Goal: Information Seeking & Learning: Learn about a topic

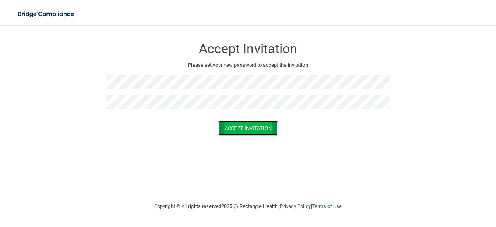
click at [235, 126] on button "Accept Invitation" at bounding box center [248, 128] width 60 height 14
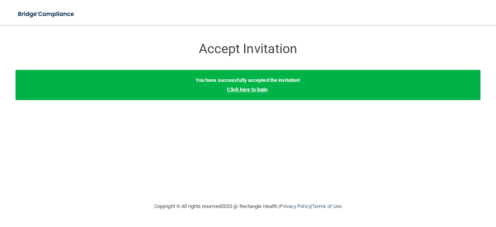
click at [252, 90] on link "Click here to login" at bounding box center [247, 89] width 40 height 6
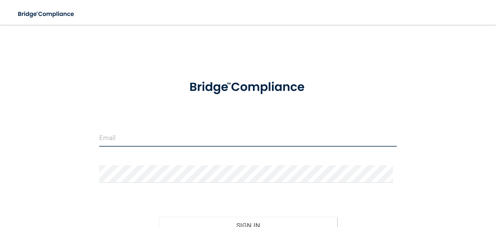
click at [166, 137] on input "email" at bounding box center [247, 137] width 297 height 17
type input "[PERSON_NAME][EMAIL_ADDRESS][DOMAIN_NAME]"
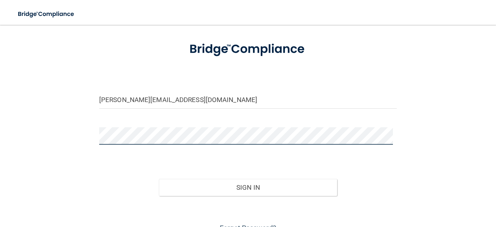
scroll to position [76, 0]
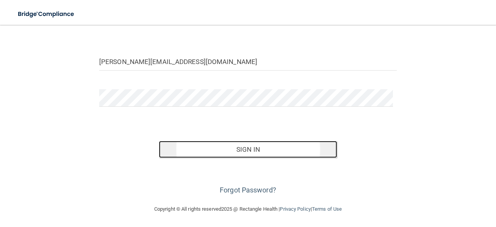
click at [203, 153] on button "Sign In" at bounding box center [248, 149] width 179 height 17
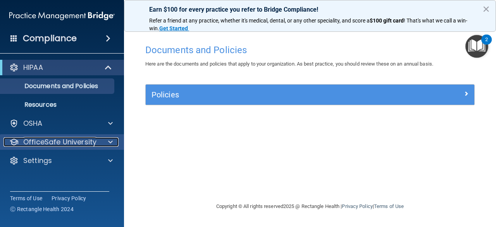
click at [110, 140] on span at bounding box center [110, 141] width 5 height 9
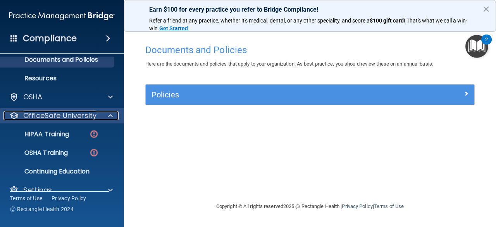
scroll to position [39, 0]
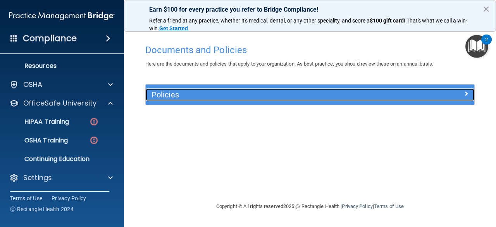
click at [214, 93] on h5 "Policies" at bounding box center [268, 94] width 235 height 9
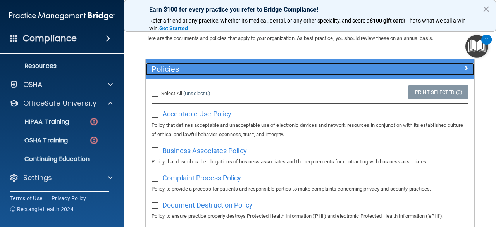
scroll to position [0, 0]
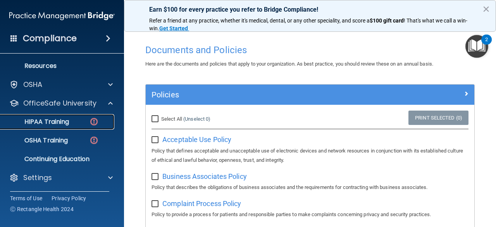
click at [54, 121] on p "HIPAA Training" at bounding box center [37, 122] width 64 height 8
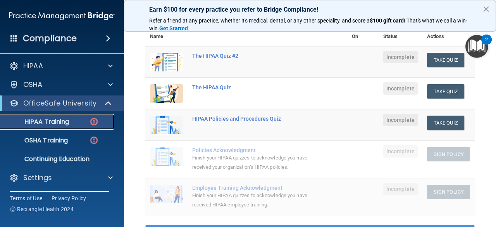
scroll to position [116, 0]
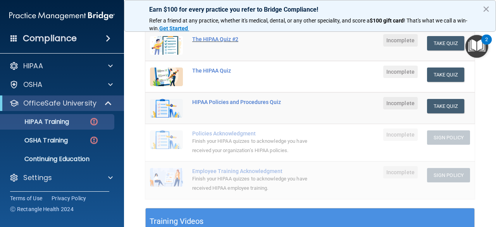
click at [211, 38] on div "The HIPAA Quiz #2" at bounding box center [250, 39] width 116 height 6
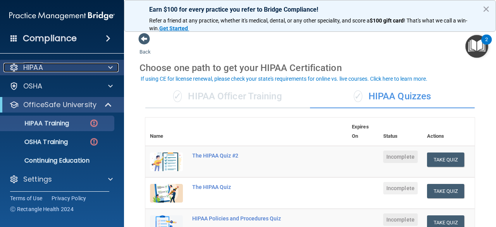
click at [57, 68] on div "HIPAA" at bounding box center [51, 67] width 96 height 9
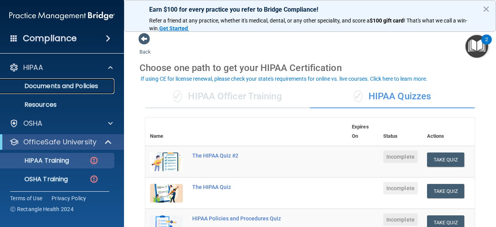
click at [61, 84] on p "Documents and Policies" at bounding box center [58, 86] width 106 height 8
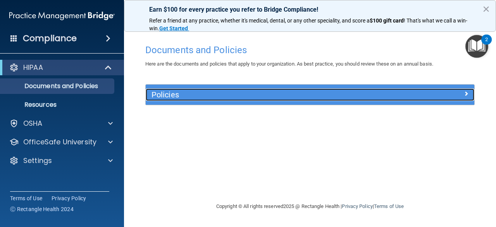
click at [205, 98] on h5 "Policies" at bounding box center [268, 94] width 235 height 9
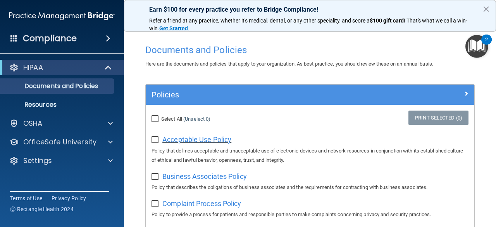
click at [230, 138] on span "Acceptable Use Policy" at bounding box center [196, 139] width 69 height 8
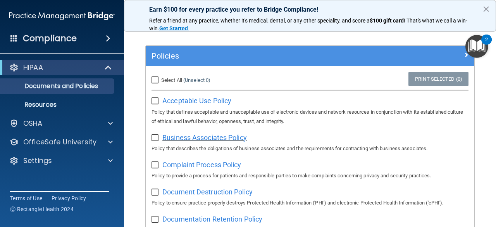
click at [215, 137] on span "Business Associates Policy" at bounding box center [204, 137] width 84 height 8
click at [215, 98] on span "Acceptable Use Policy" at bounding box center [196, 100] width 69 height 8
click at [155, 101] on input "checkbox" at bounding box center [155, 101] width 9 height 6
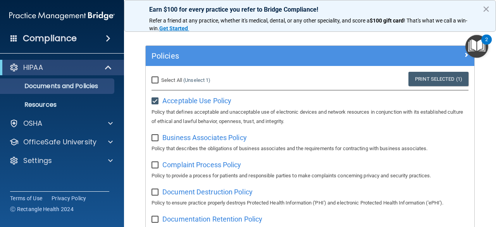
click at [155, 101] on input "checkbox" at bounding box center [155, 101] width 9 height 6
checkbox input "false"
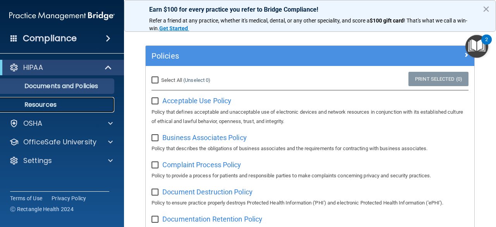
click at [39, 103] on p "Resources" at bounding box center [58, 105] width 106 height 8
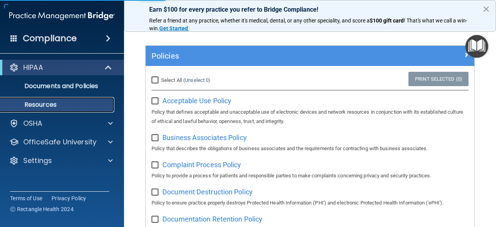
scroll to position [17, 0]
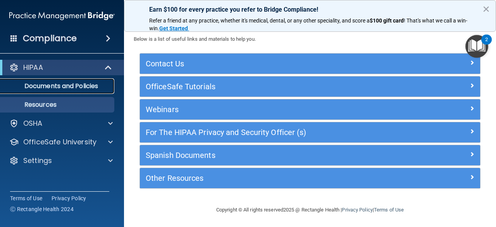
click at [46, 81] on link "Documents and Policies" at bounding box center [53, 85] width 122 height 15
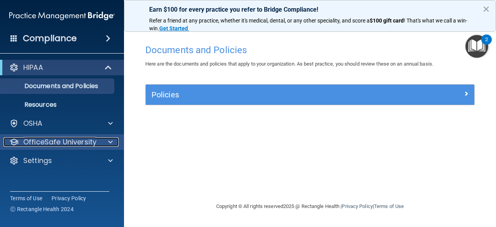
click at [77, 143] on p "OfficeSafe University" at bounding box center [59, 141] width 73 height 9
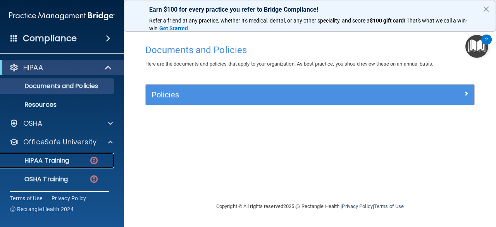
click at [65, 161] on p "HIPAA Training" at bounding box center [37, 160] width 64 height 8
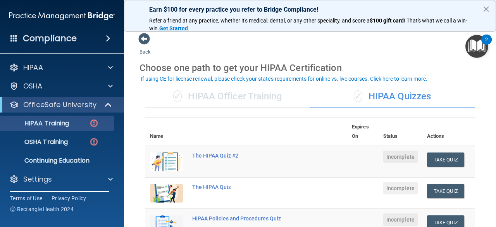
click at [271, 98] on div "✓ HIPAA Officer Training" at bounding box center [227, 96] width 165 height 23
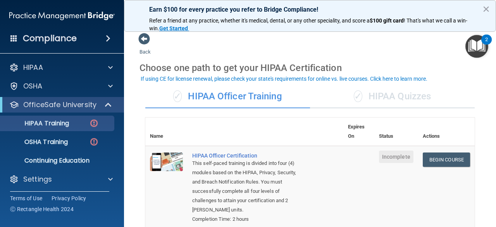
click at [276, 94] on div "✓ HIPAA Officer Training" at bounding box center [227, 96] width 165 height 23
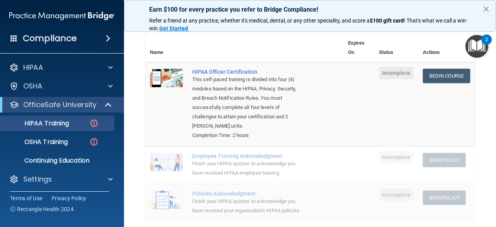
scroll to position [39, 0]
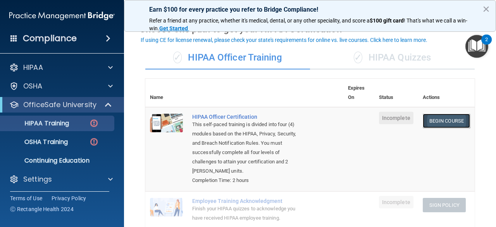
click at [449, 116] on link "Begin Course" at bounding box center [445, 120] width 47 height 14
click at [240, 117] on div "HIPAA Officer Certification" at bounding box center [248, 116] width 112 height 6
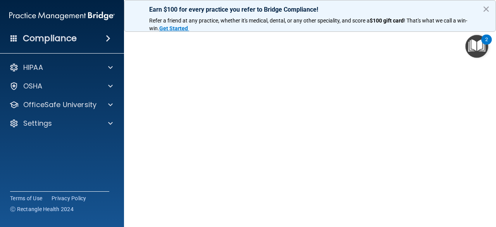
scroll to position [118, 0]
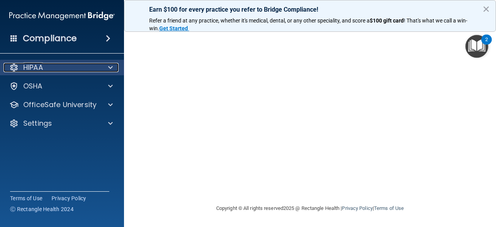
click at [104, 66] on div at bounding box center [109, 67] width 19 height 9
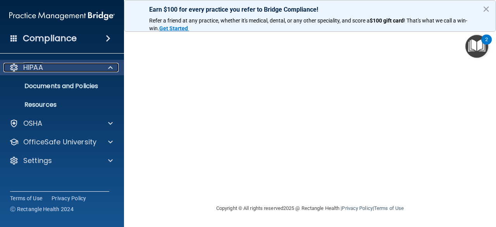
click at [104, 66] on div at bounding box center [109, 67] width 19 height 9
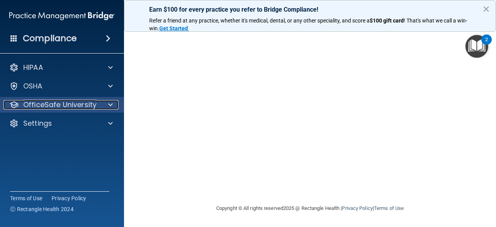
click at [105, 101] on div at bounding box center [109, 104] width 19 height 9
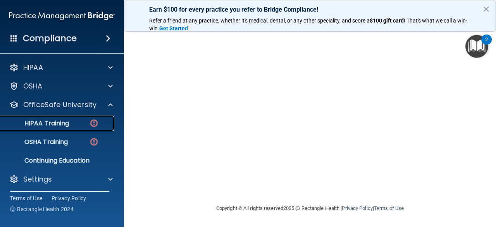
click at [76, 120] on div "HIPAA Training" at bounding box center [58, 123] width 106 height 8
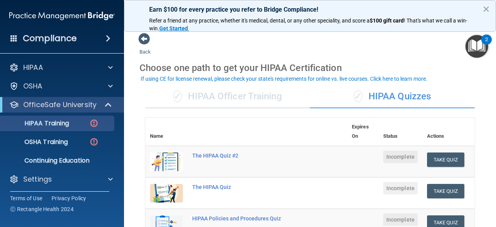
click at [243, 86] on div "✓ HIPAA Officer Training" at bounding box center [227, 96] width 165 height 23
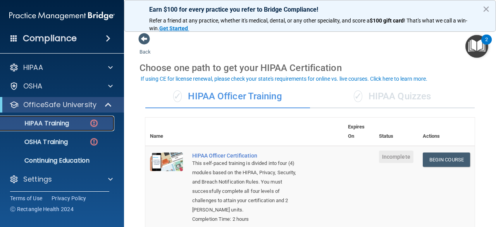
click at [80, 123] on div "HIPAA Training" at bounding box center [58, 123] width 106 height 8
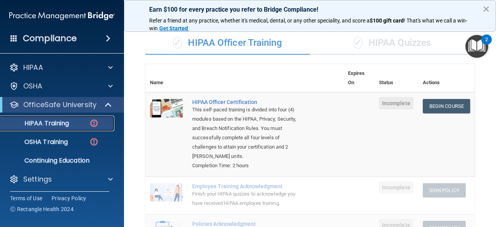
scroll to position [39, 0]
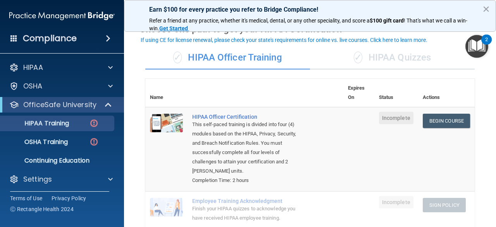
click at [378, 58] on div "✓ HIPAA Quizzes" at bounding box center [392, 57] width 165 height 23
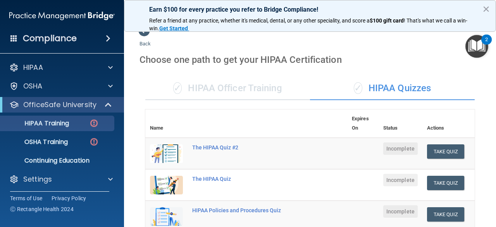
scroll to position [0, 0]
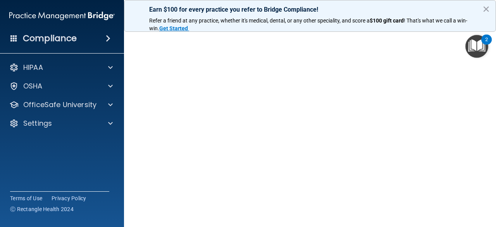
scroll to position [77, 0]
click at [485, 8] on button "×" at bounding box center [485, 9] width 7 height 12
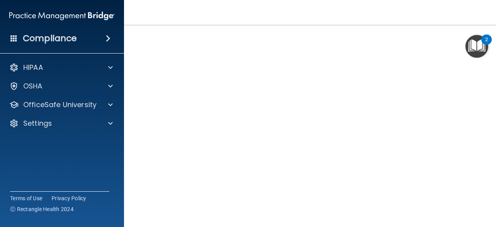
scroll to position [51, 0]
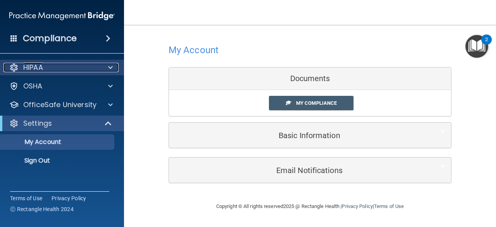
click at [63, 65] on div "HIPAA" at bounding box center [51, 67] width 96 height 9
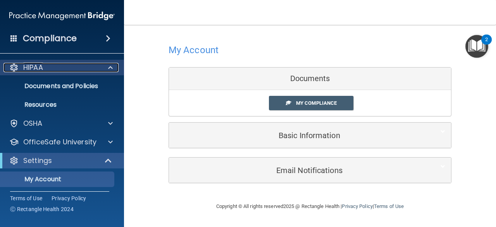
click at [63, 65] on div "HIPAA" at bounding box center [51, 67] width 96 height 9
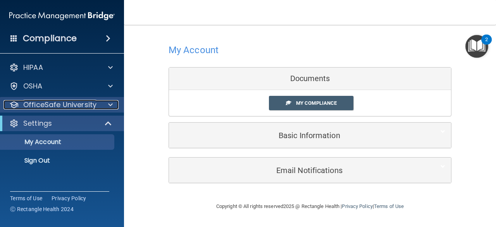
click at [78, 105] on p "OfficeSafe University" at bounding box center [59, 104] width 73 height 9
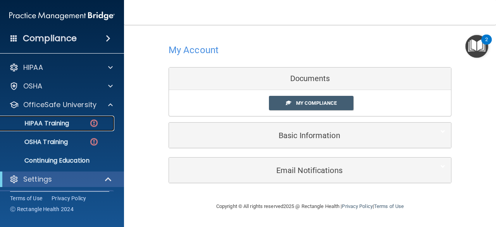
click at [73, 124] on div "HIPAA Training" at bounding box center [58, 123] width 106 height 8
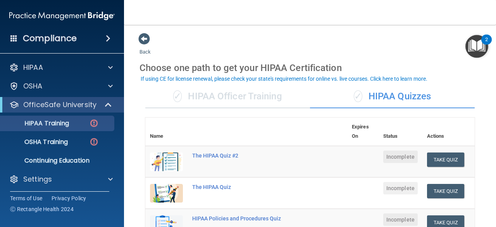
click at [264, 94] on div "✓ HIPAA Officer Training" at bounding box center [227, 96] width 165 height 23
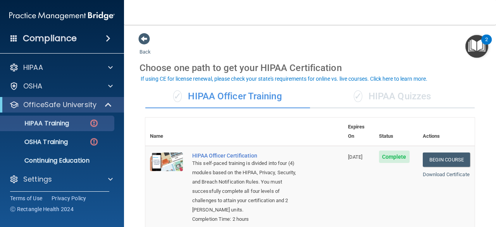
click at [404, 100] on div "✓ HIPAA Quizzes" at bounding box center [392, 96] width 165 height 23
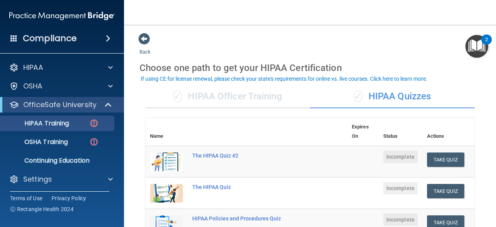
click at [273, 94] on div "✓ HIPAA Officer Training" at bounding box center [227, 96] width 165 height 23
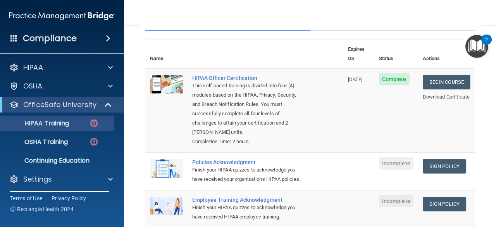
scroll to position [39, 0]
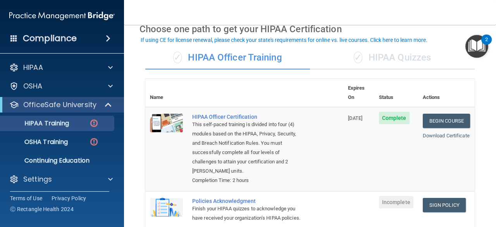
click at [378, 54] on div "✓ HIPAA Quizzes" at bounding box center [392, 57] width 165 height 23
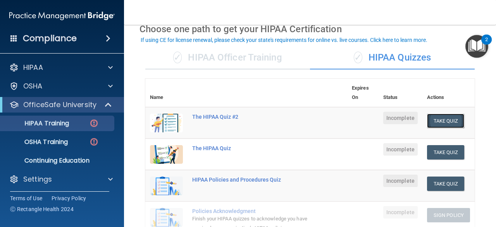
click at [429, 123] on button "Take Quiz" at bounding box center [445, 120] width 37 height 14
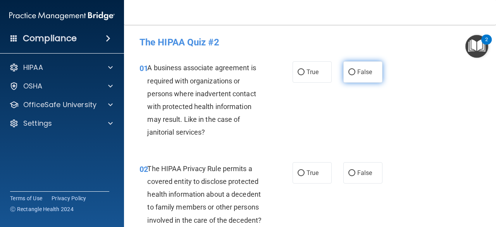
click at [348, 70] on input "False" at bounding box center [351, 72] width 7 height 6
radio input "true"
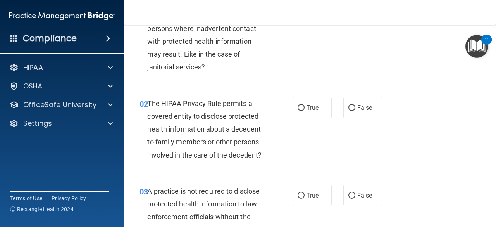
scroll to position [77, 0]
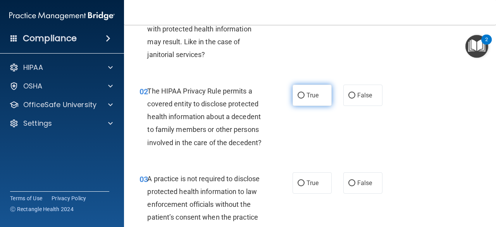
click at [298, 94] on input "True" at bounding box center [300, 96] width 7 height 6
radio input "true"
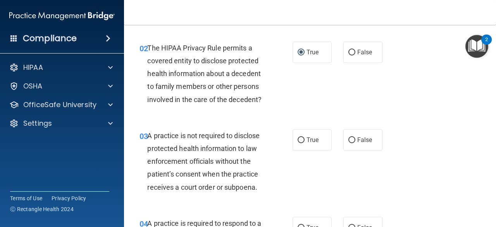
scroll to position [155, 0]
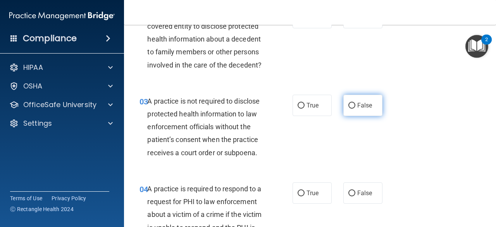
click at [348, 105] on input "False" at bounding box center [351, 106] width 7 height 6
radio input "true"
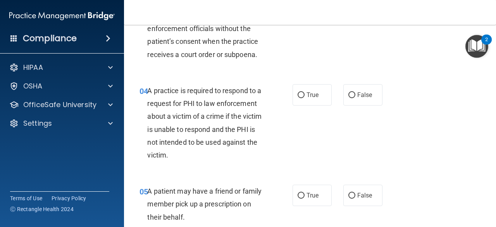
scroll to position [271, 0]
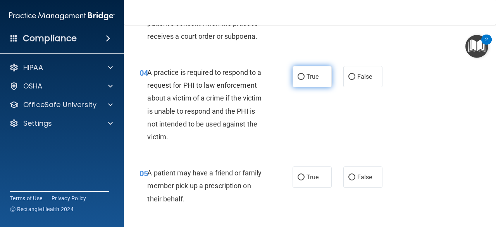
click at [297, 74] on input "True" at bounding box center [300, 77] width 7 height 6
radio input "true"
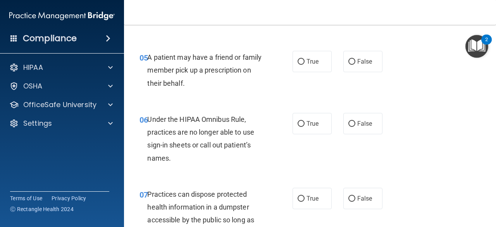
scroll to position [387, 0]
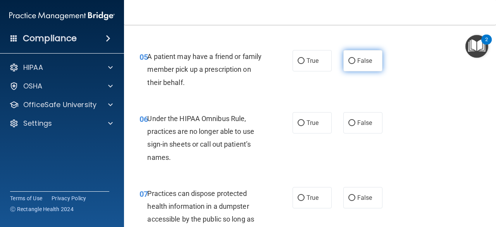
click at [348, 62] on input "False" at bounding box center [351, 61] width 7 height 6
radio input "true"
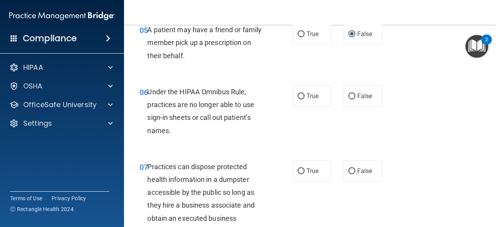
scroll to position [426, 0]
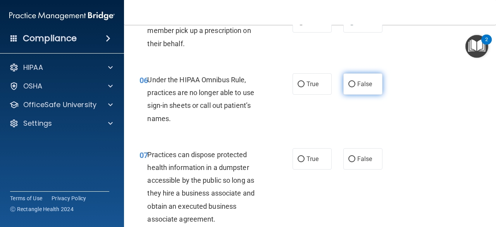
click at [348, 82] on input "False" at bounding box center [351, 84] width 7 height 6
radio input "true"
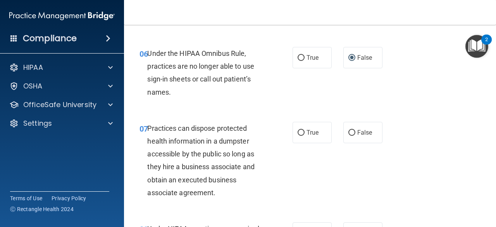
scroll to position [465, 0]
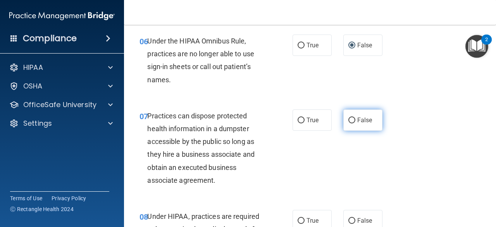
click at [350, 122] on input "False" at bounding box center [351, 120] width 7 height 6
radio input "true"
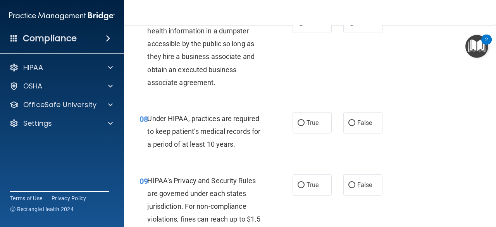
scroll to position [581, 0]
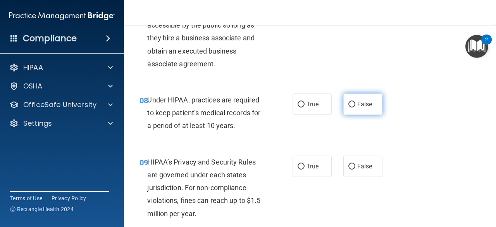
click at [348, 104] on input "False" at bounding box center [351, 104] width 7 height 6
radio input "true"
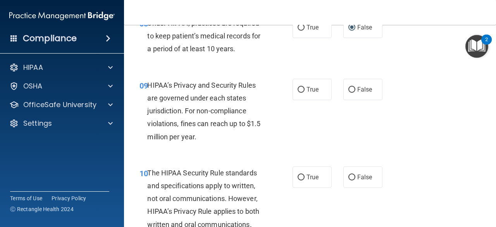
scroll to position [658, 0]
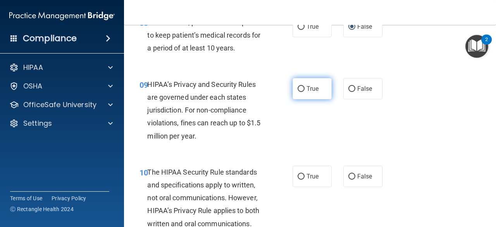
click at [297, 87] on input "True" at bounding box center [300, 89] width 7 height 6
radio input "true"
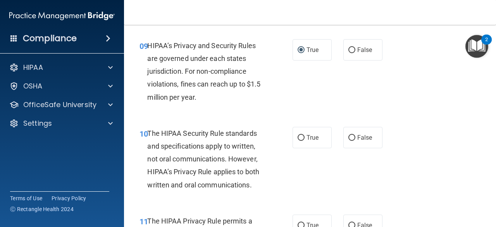
scroll to position [736, 0]
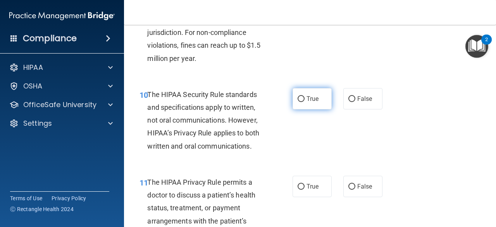
click at [299, 98] on input "True" at bounding box center [300, 99] width 7 height 6
radio input "true"
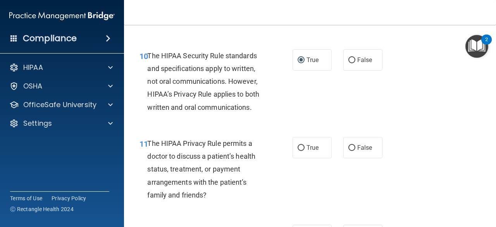
scroll to position [852, 0]
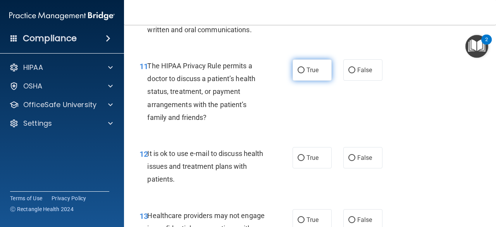
click at [297, 72] on input "True" at bounding box center [300, 70] width 7 height 6
radio input "true"
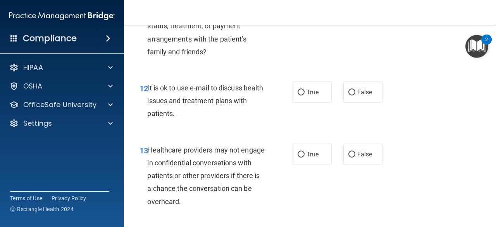
scroll to position [929, 0]
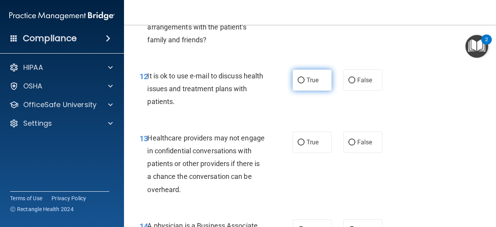
click at [297, 81] on input "True" at bounding box center [300, 80] width 7 height 6
radio input "true"
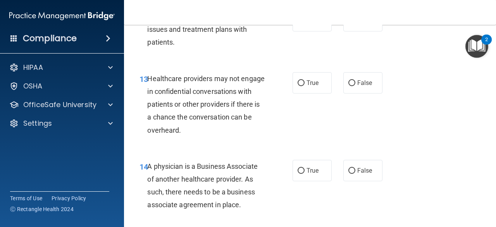
scroll to position [1007, 0]
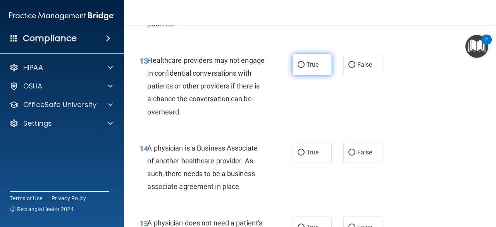
click at [297, 63] on input "True" at bounding box center [300, 65] width 7 height 6
radio input "true"
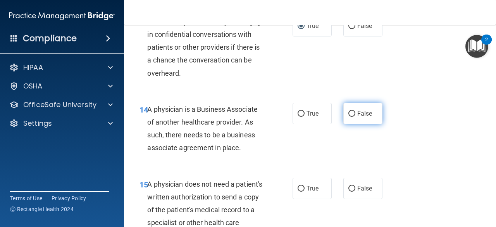
click at [348, 113] on input "False" at bounding box center [351, 114] width 7 height 6
radio input "true"
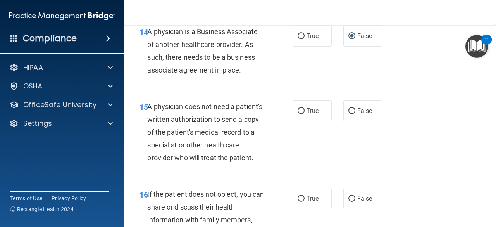
scroll to position [1162, 0]
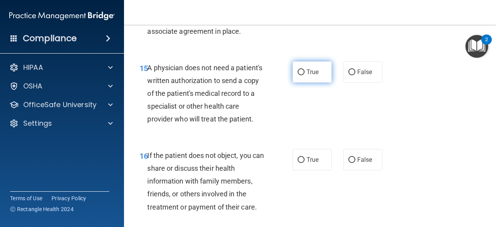
click at [297, 69] on input "True" at bounding box center [300, 72] width 7 height 6
radio input "true"
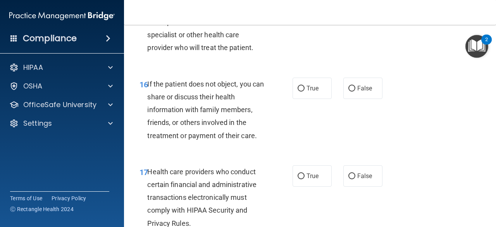
scroll to position [1239, 0]
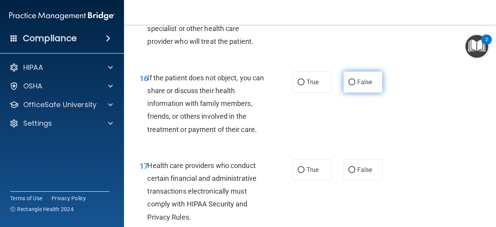
click at [350, 85] on input "False" at bounding box center [351, 82] width 7 height 6
radio input "true"
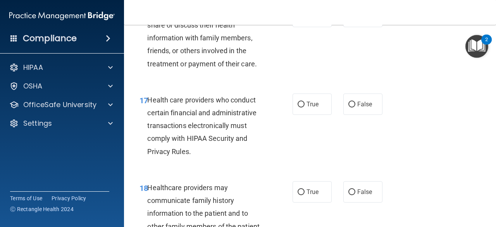
scroll to position [1317, 0]
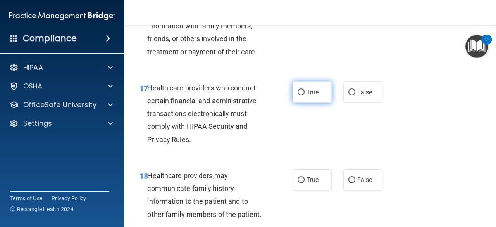
click at [299, 95] on input "True" at bounding box center [300, 92] width 7 height 6
radio input "true"
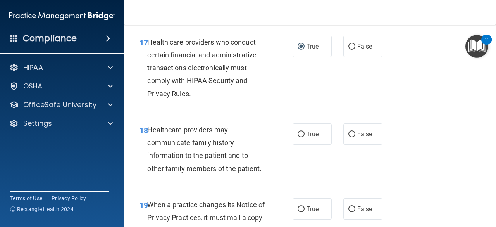
scroll to position [1405, 0]
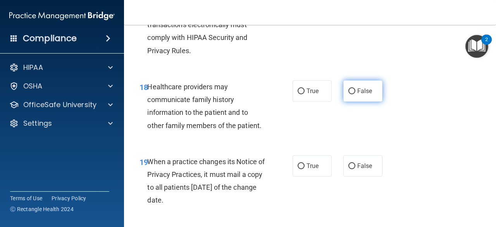
click at [345, 101] on label "False" at bounding box center [362, 90] width 39 height 21
click at [348, 94] on input "False" at bounding box center [351, 91] width 7 height 6
radio input "true"
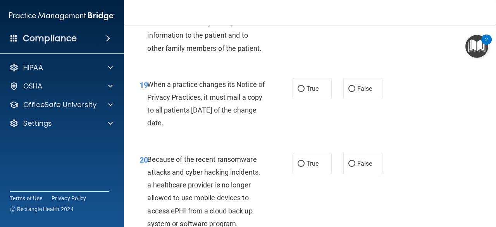
scroll to position [1483, 0]
click at [298, 91] on input "True" at bounding box center [300, 89] width 7 height 6
radio input "true"
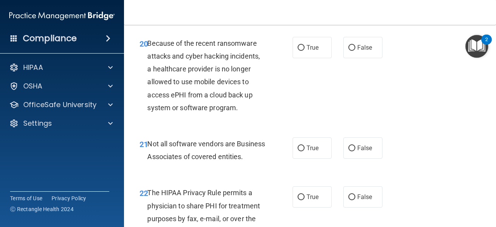
scroll to position [1599, 0]
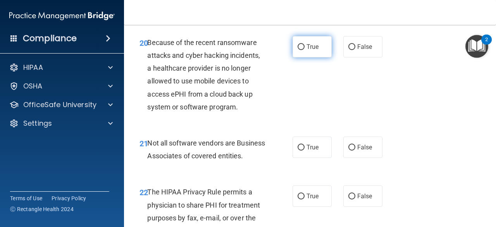
click at [298, 50] on input "True" at bounding box center [300, 47] width 7 height 6
radio input "true"
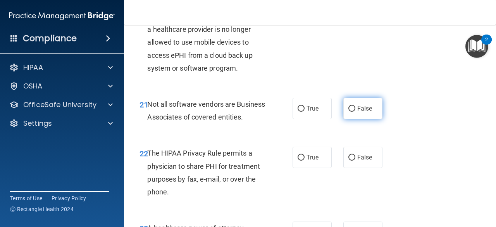
click at [348, 112] on input "False" at bounding box center [351, 109] width 7 height 6
radio input "true"
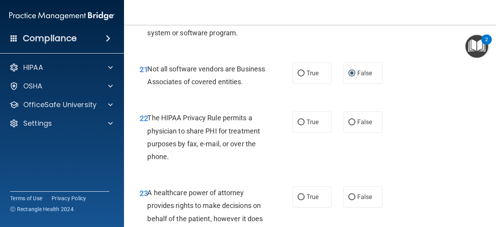
scroll to position [1715, 0]
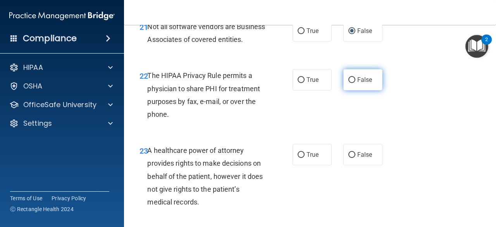
click at [348, 83] on input "False" at bounding box center [351, 80] width 7 height 6
radio input "true"
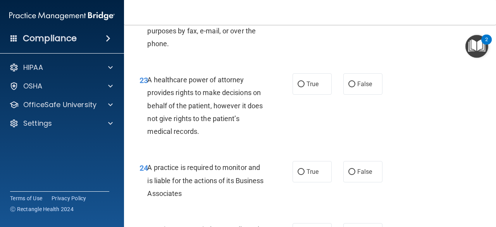
scroll to position [1792, 0]
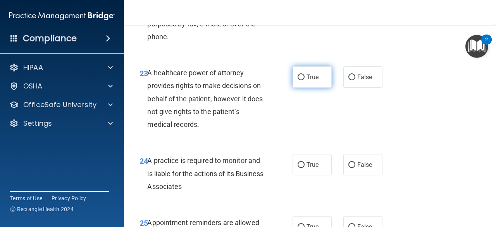
click at [297, 80] on input "True" at bounding box center [300, 77] width 7 height 6
radio input "true"
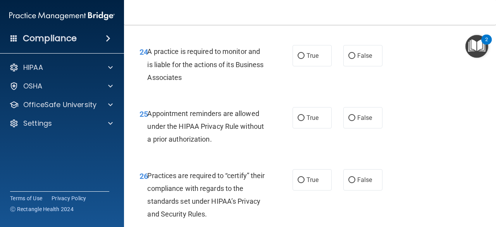
scroll to position [1909, 0]
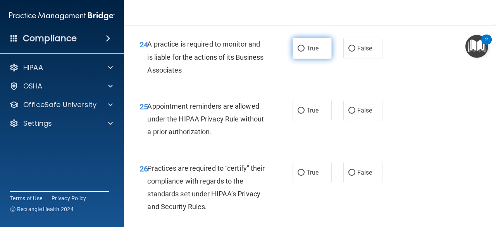
click at [301, 51] on input "True" at bounding box center [300, 49] width 7 height 6
radio input "true"
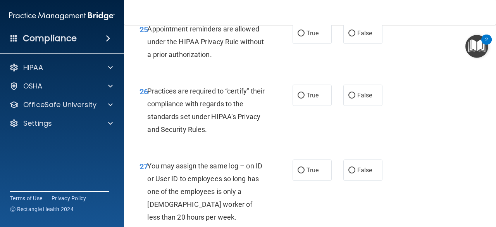
scroll to position [1986, 0]
click at [299, 36] on input "True" at bounding box center [300, 33] width 7 height 6
radio input "true"
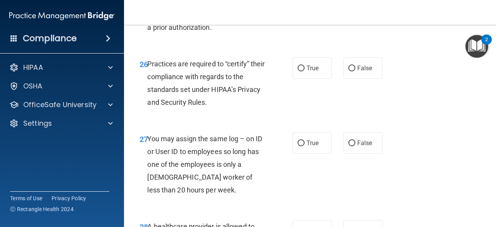
scroll to position [2025, 0]
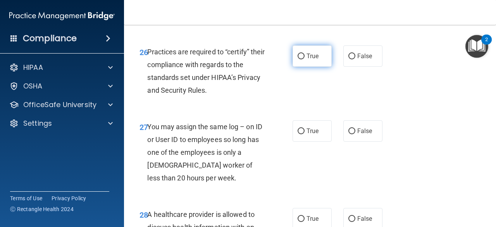
click at [298, 59] on input "True" at bounding box center [300, 56] width 7 height 6
radio input "true"
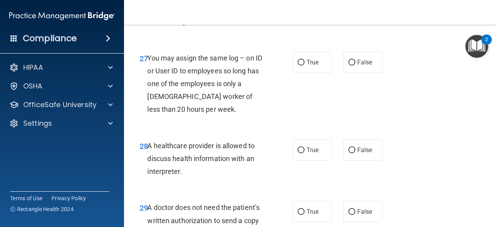
scroll to position [2102, 0]
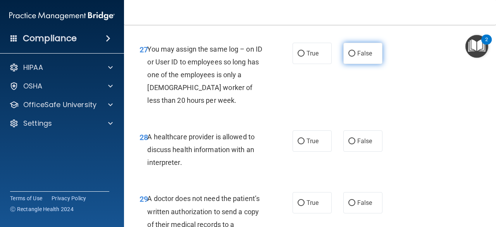
click at [348, 57] on input "False" at bounding box center [351, 54] width 7 height 6
radio input "true"
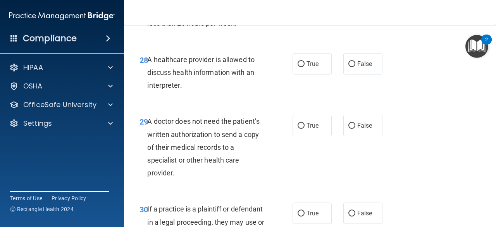
scroll to position [2180, 0]
click at [297, 67] on input "True" at bounding box center [300, 64] width 7 height 6
radio input "true"
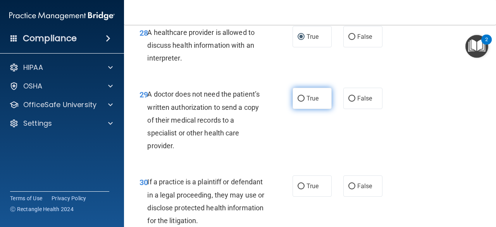
scroll to position [2218, 0]
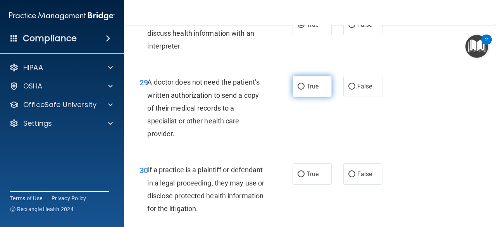
click at [297, 89] on input "True" at bounding box center [300, 87] width 7 height 6
radio input "true"
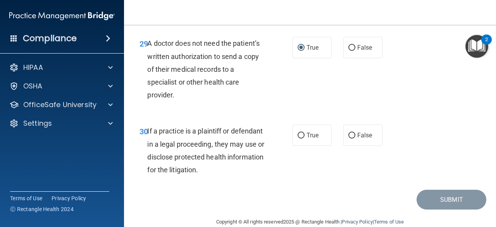
scroll to position [2296, 0]
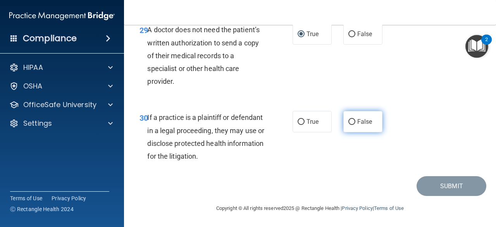
click at [349, 122] on input "False" at bounding box center [351, 122] width 7 height 6
radio input "true"
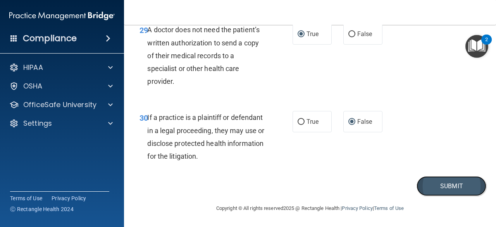
click at [445, 188] on button "Submit" at bounding box center [451, 186] width 70 height 20
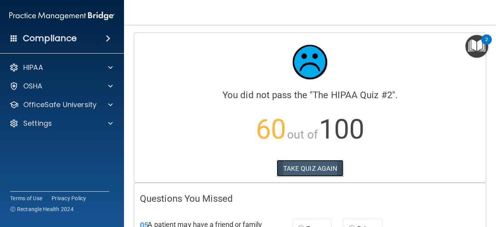
click at [311, 170] on button "TAKE QUIZ AGAIN" at bounding box center [309, 168] width 67 height 17
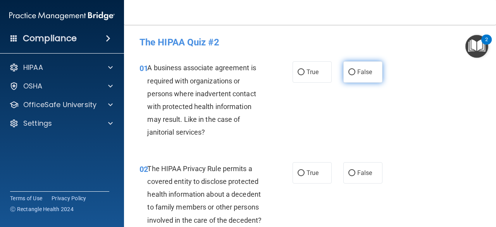
click at [351, 71] on input "False" at bounding box center [351, 72] width 7 height 6
radio input "true"
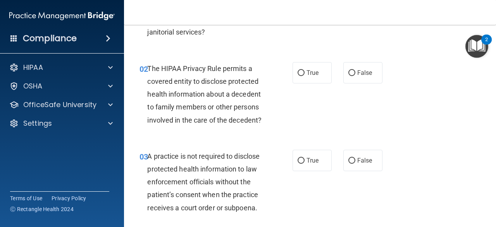
scroll to position [116, 0]
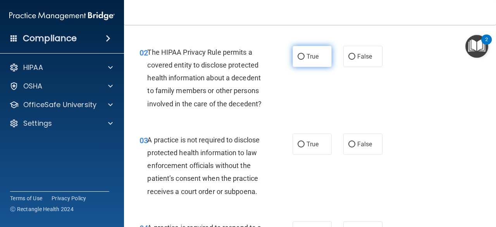
click at [297, 55] on input "True" at bounding box center [300, 57] width 7 height 6
radio input "true"
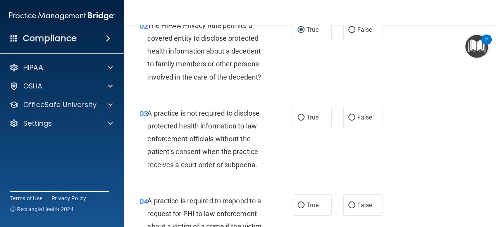
scroll to position [155, 0]
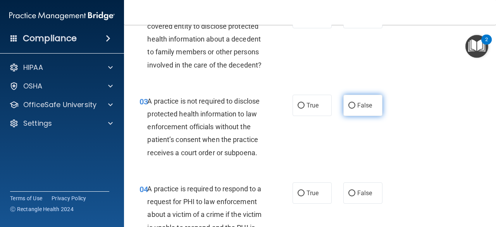
click at [348, 103] on input "False" at bounding box center [351, 106] width 7 height 6
radio input "true"
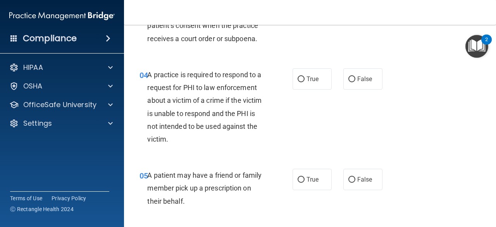
scroll to position [271, 0]
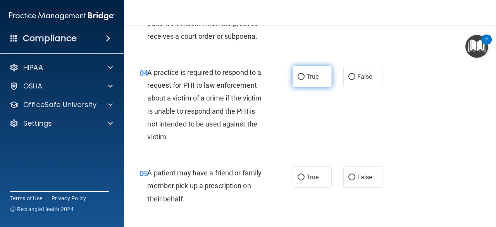
click at [299, 76] on input "True" at bounding box center [300, 77] width 7 height 6
radio input "true"
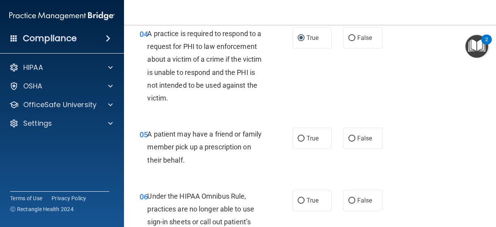
scroll to position [348, 0]
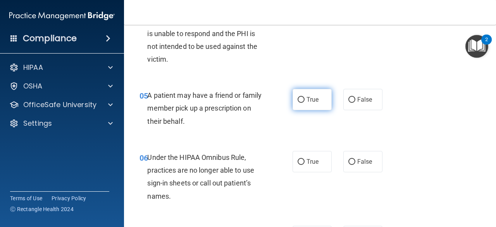
click at [298, 100] on input "True" at bounding box center [300, 100] width 7 height 6
radio input "true"
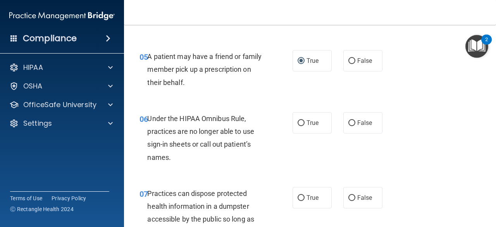
scroll to position [426, 0]
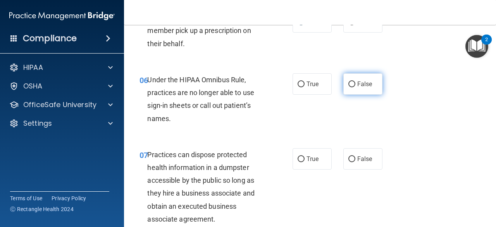
click at [350, 84] on input "False" at bounding box center [351, 84] width 7 height 6
radio input "true"
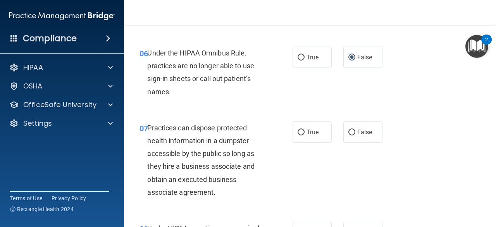
scroll to position [465, 0]
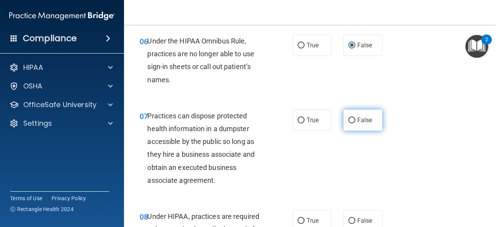
click at [348, 119] on input "False" at bounding box center [351, 120] width 7 height 6
radio input "true"
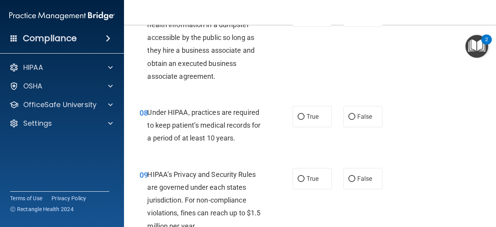
scroll to position [581, 0]
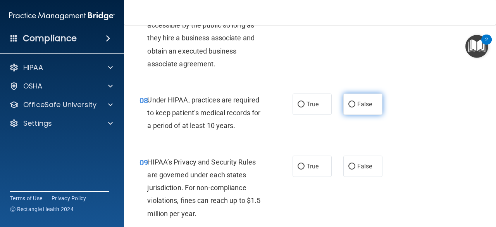
click at [348, 103] on input "False" at bounding box center [351, 104] width 7 height 6
radio input "true"
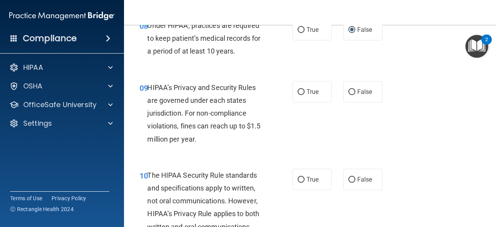
scroll to position [658, 0]
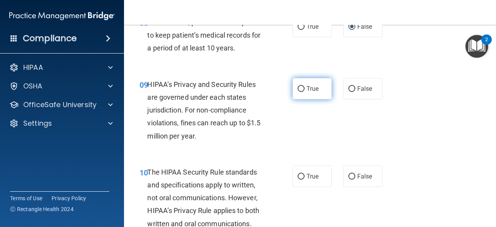
click at [298, 93] on label "True" at bounding box center [311, 88] width 39 height 21
click at [298, 92] on input "True" at bounding box center [300, 89] width 7 height 6
radio input "true"
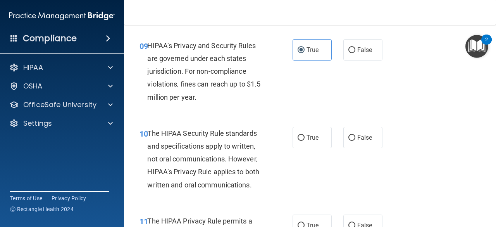
scroll to position [736, 0]
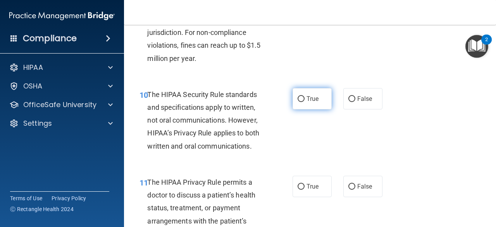
click at [301, 98] on label "True" at bounding box center [311, 98] width 39 height 21
click at [301, 98] on input "True" at bounding box center [300, 99] width 7 height 6
radio input "true"
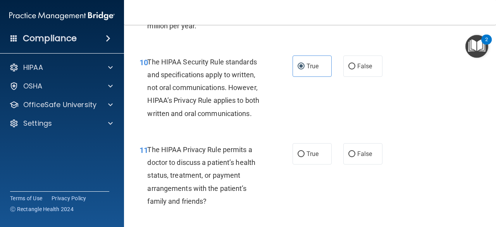
scroll to position [813, 0]
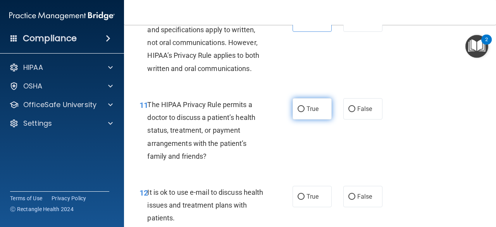
click at [300, 109] on input "True" at bounding box center [300, 109] width 7 height 6
radio input "true"
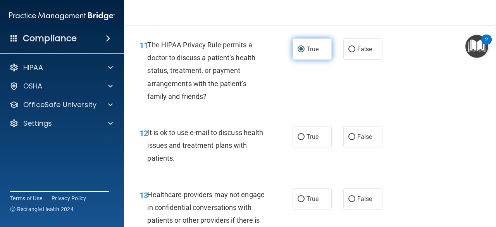
scroll to position [891, 0]
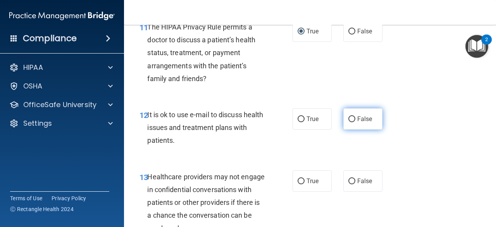
click at [350, 119] on input "False" at bounding box center [351, 119] width 7 height 6
radio input "true"
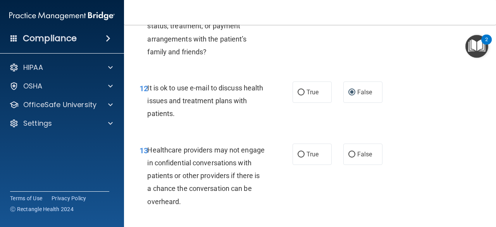
scroll to position [929, 0]
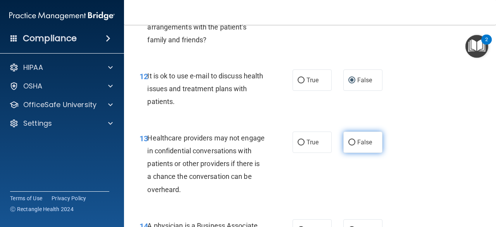
click at [348, 139] on input "False" at bounding box center [351, 142] width 7 height 6
radio input "true"
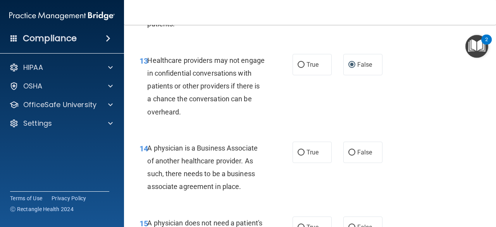
scroll to position [1045, 0]
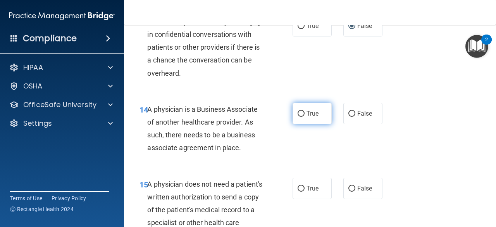
click at [300, 113] on input "True" at bounding box center [300, 114] width 7 height 6
radio input "true"
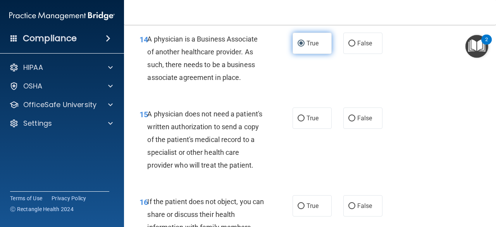
scroll to position [1123, 0]
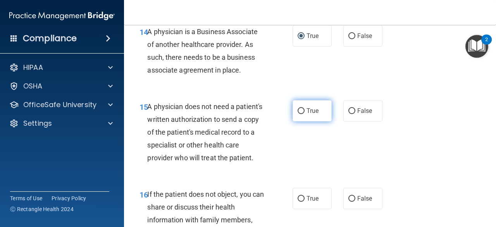
click at [297, 110] on input "True" at bounding box center [300, 111] width 7 height 6
radio input "true"
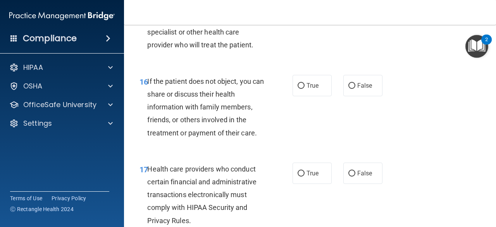
scroll to position [1239, 0]
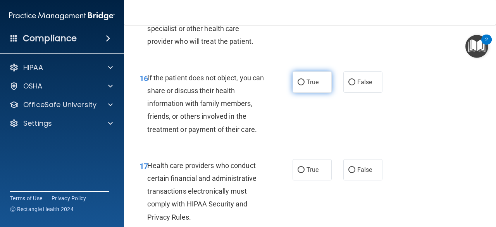
click at [299, 85] on input "True" at bounding box center [300, 82] width 7 height 6
radio input "true"
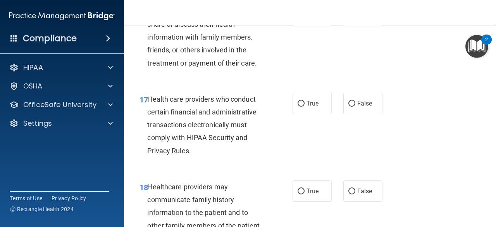
scroll to position [1317, 0]
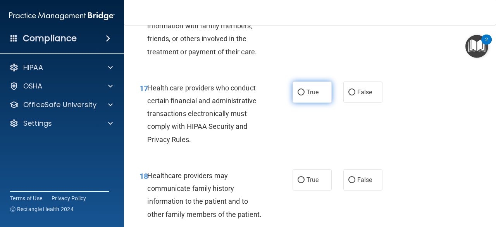
click at [299, 95] on input "True" at bounding box center [300, 92] width 7 height 6
radio input "true"
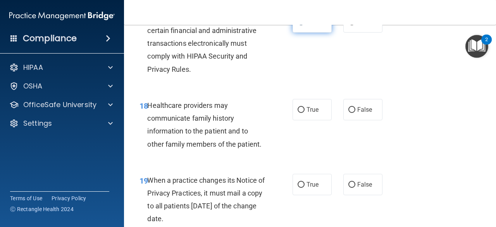
scroll to position [1394, 0]
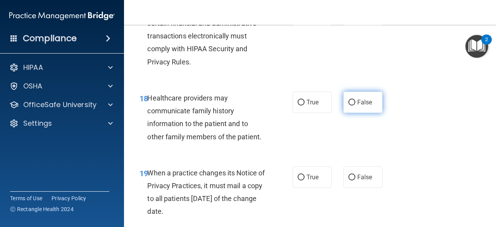
click at [348, 105] on input "False" at bounding box center [351, 103] width 7 height 6
radio input "true"
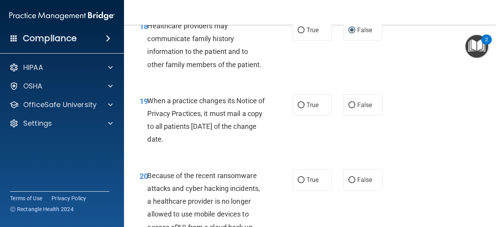
scroll to position [1471, 0]
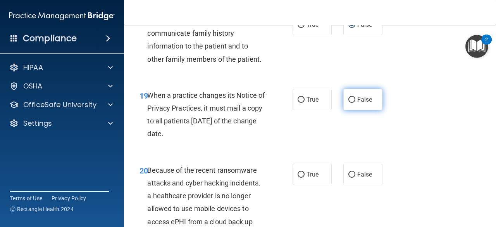
click at [348, 103] on input "False" at bounding box center [351, 100] width 7 height 6
radio input "true"
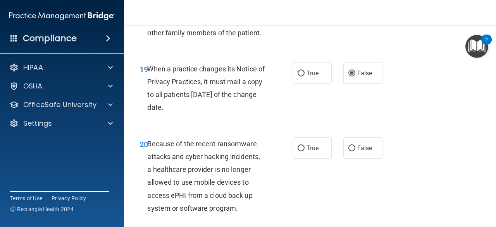
scroll to position [1510, 0]
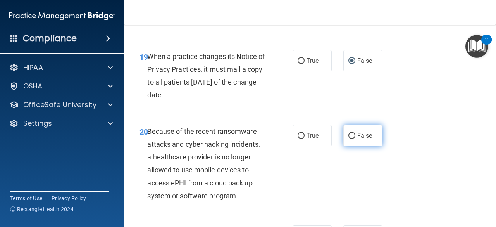
click at [348, 139] on input "False" at bounding box center [351, 136] width 7 height 6
radio input "true"
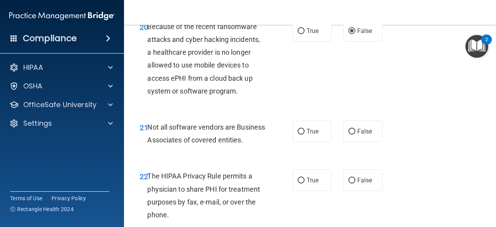
scroll to position [1626, 0]
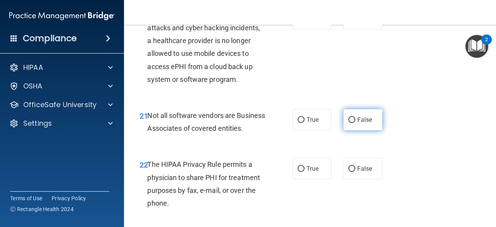
click at [349, 123] on input "False" at bounding box center [351, 120] width 7 height 6
radio input "true"
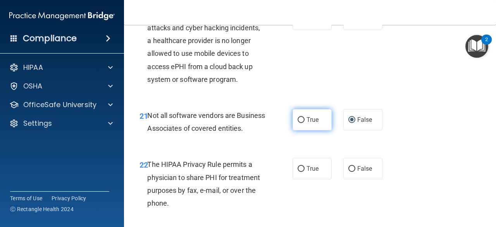
click at [297, 123] on input "True" at bounding box center [300, 120] width 7 height 6
radio input "true"
radio input "false"
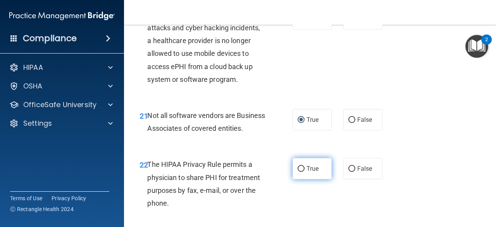
click at [297, 172] on input "True" at bounding box center [300, 169] width 7 height 6
radio input "true"
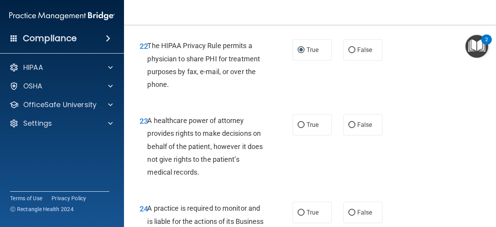
scroll to position [1781, 0]
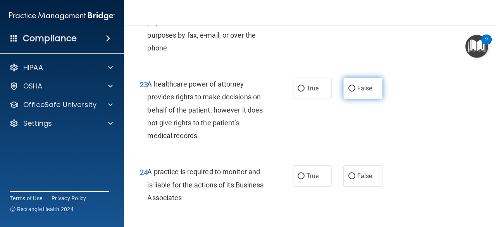
click at [348, 91] on input "False" at bounding box center [351, 89] width 7 height 6
radio input "true"
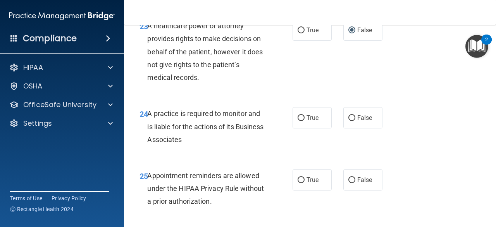
scroll to position [1859, 0]
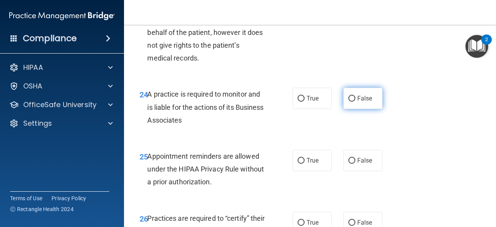
click at [348, 101] on input "False" at bounding box center [351, 99] width 7 height 6
radio input "true"
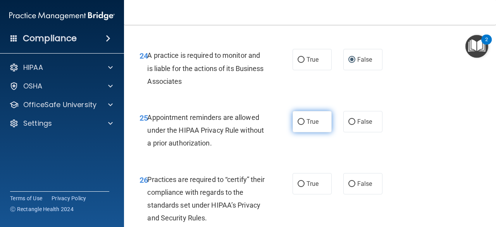
click at [301, 132] on label "True" at bounding box center [311, 121] width 39 height 21
click at [301, 125] on input "True" at bounding box center [300, 122] width 7 height 6
radio input "true"
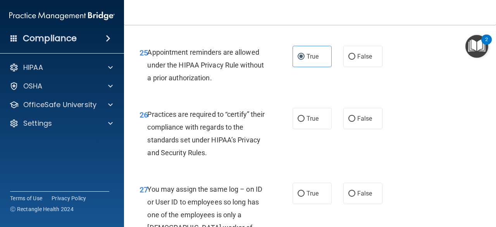
scroll to position [1975, 0]
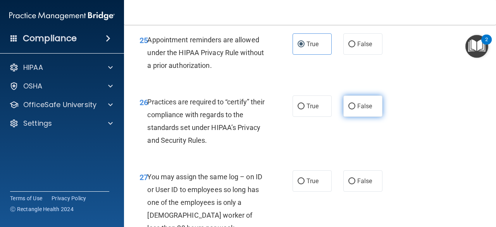
click at [348, 109] on input "False" at bounding box center [351, 106] width 7 height 6
radio input "true"
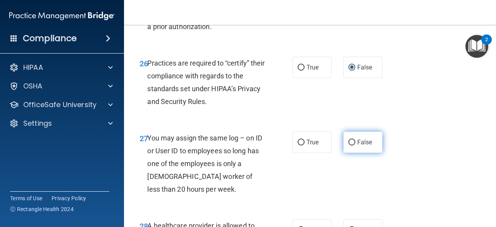
click at [348, 145] on input "False" at bounding box center [351, 142] width 7 height 6
radio input "true"
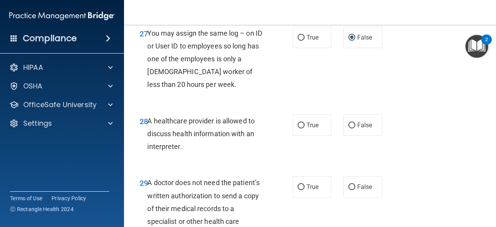
scroll to position [2130, 0]
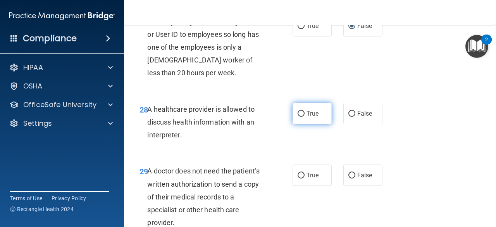
click at [299, 117] on input "True" at bounding box center [300, 114] width 7 height 6
radio input "true"
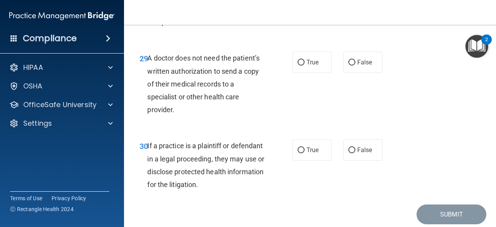
scroll to position [2246, 0]
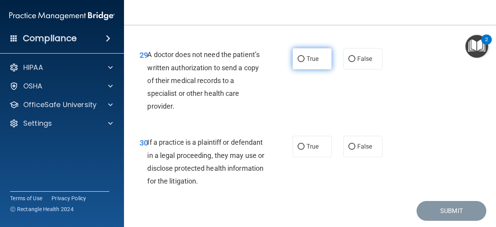
click at [297, 62] on input "True" at bounding box center [300, 59] width 7 height 6
radio input "true"
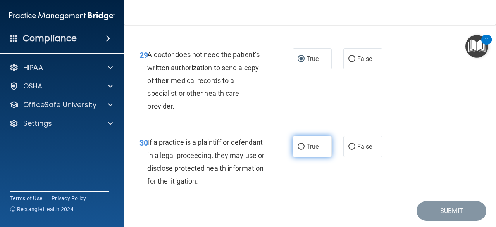
click at [298, 149] on input "True" at bounding box center [300, 147] width 7 height 6
radio input "true"
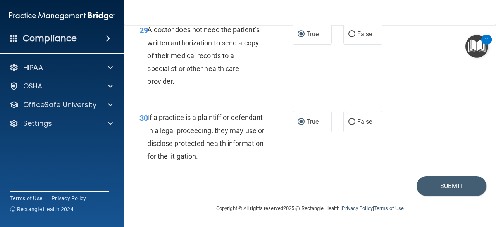
scroll to position [2296, 0]
click at [437, 187] on button "Submit" at bounding box center [451, 186] width 70 height 20
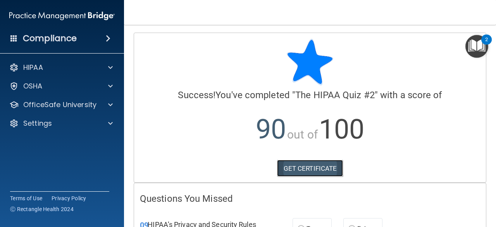
click at [329, 164] on link "GET CERTIFICATE" at bounding box center [310, 168] width 66 height 17
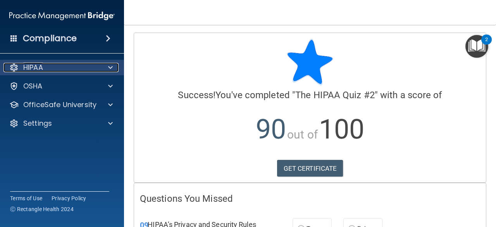
click at [64, 63] on div "HIPAA" at bounding box center [51, 67] width 96 height 9
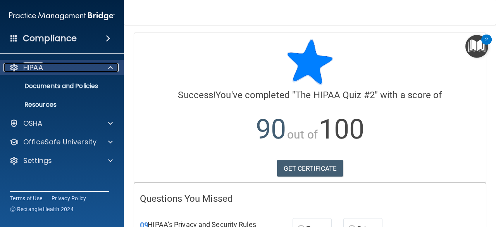
click at [64, 63] on div "HIPAA" at bounding box center [51, 67] width 96 height 9
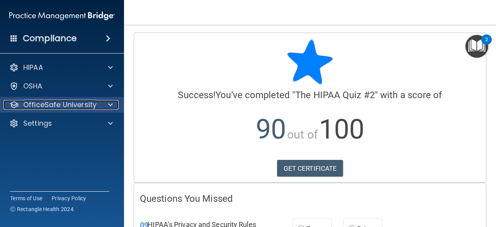
click at [77, 105] on p "OfficeSafe University" at bounding box center [59, 104] width 73 height 9
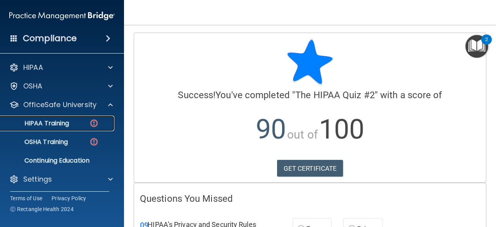
click at [67, 120] on p "HIPAA Training" at bounding box center [37, 123] width 64 height 8
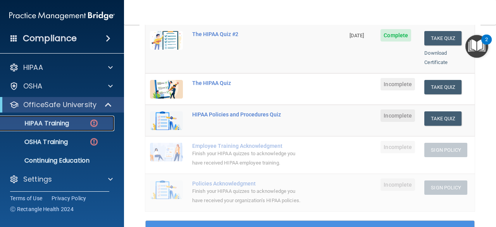
scroll to position [77, 0]
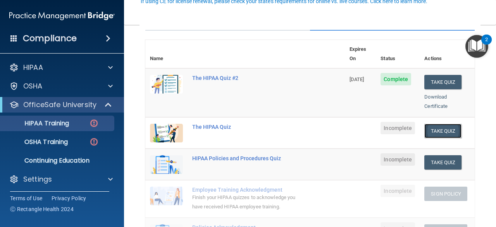
click at [429, 124] on button "Take Quiz" at bounding box center [442, 131] width 37 height 14
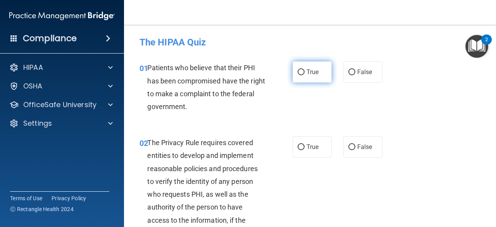
click at [299, 72] on input "True" at bounding box center [300, 72] width 7 height 6
radio input "true"
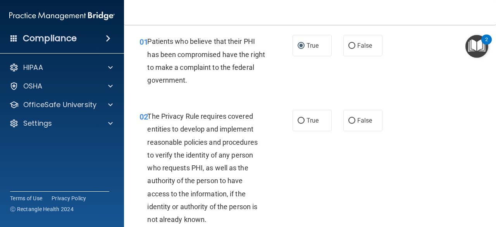
scroll to position [39, 0]
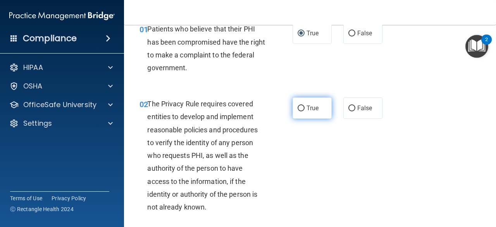
click at [298, 106] on input "True" at bounding box center [300, 108] width 7 height 6
radio input "true"
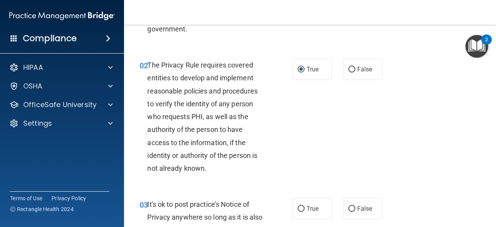
scroll to position [155, 0]
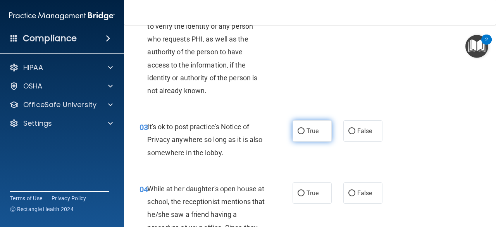
click at [297, 131] on input "True" at bounding box center [300, 131] width 7 height 6
radio input "true"
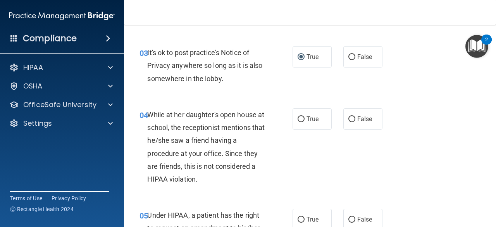
scroll to position [232, 0]
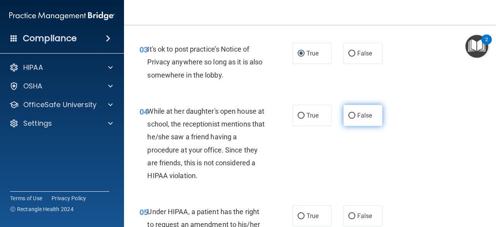
click at [349, 115] on input "False" at bounding box center [351, 116] width 7 height 6
radio input "true"
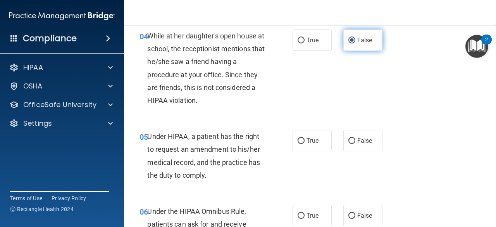
scroll to position [310, 0]
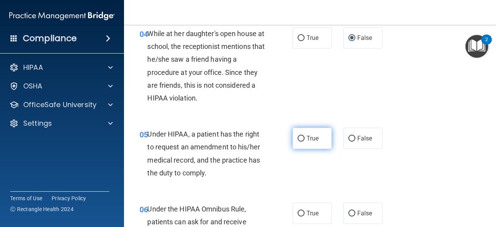
click at [297, 136] on input "True" at bounding box center [300, 139] width 7 height 6
radio input "true"
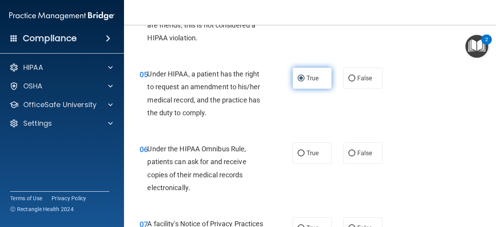
scroll to position [387, 0]
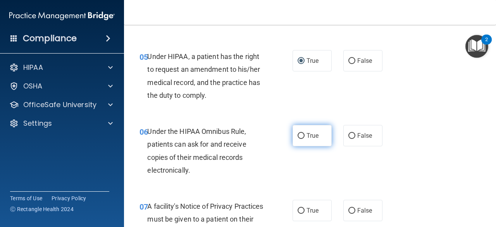
click at [297, 136] on input "True" at bounding box center [300, 136] width 7 height 6
radio input "true"
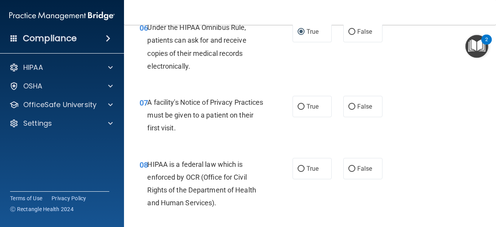
scroll to position [503, 0]
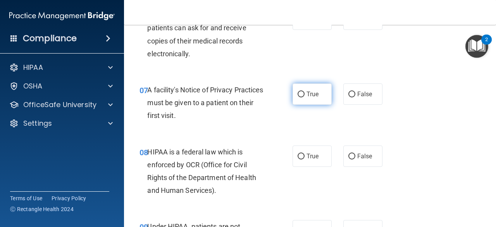
click at [297, 94] on input "True" at bounding box center [300, 94] width 7 height 6
radio input "true"
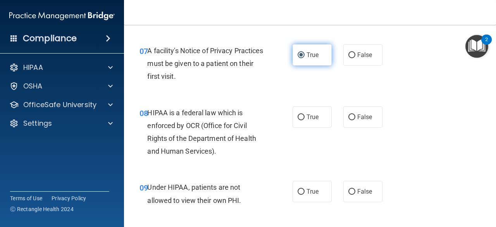
scroll to position [581, 0]
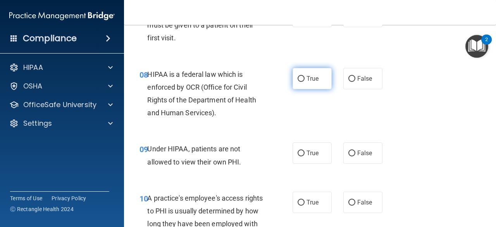
click at [298, 76] on input "True" at bounding box center [300, 79] width 7 height 6
radio input "true"
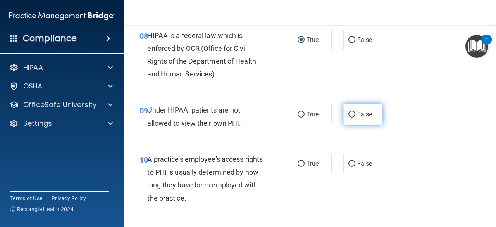
click at [348, 113] on input "False" at bounding box center [351, 115] width 7 height 6
radio input "true"
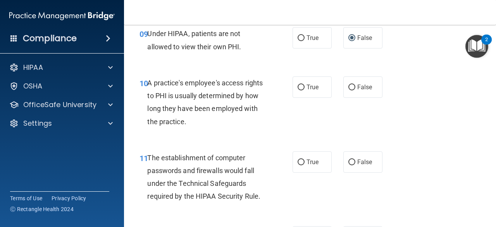
scroll to position [697, 0]
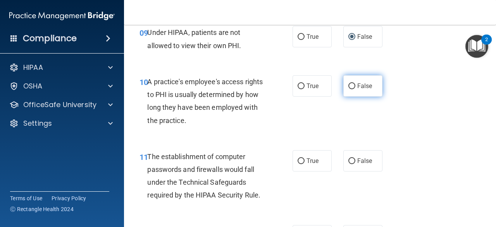
click at [348, 86] on input "False" at bounding box center [351, 86] width 7 height 6
radio input "true"
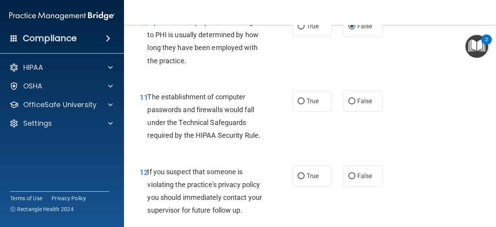
scroll to position [774, 0]
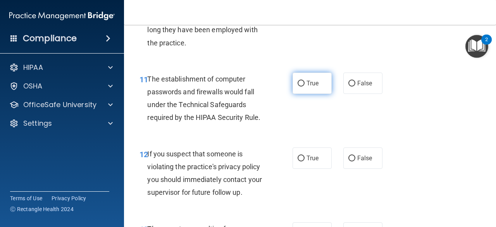
click at [297, 81] on input "True" at bounding box center [300, 84] width 7 height 6
radio input "true"
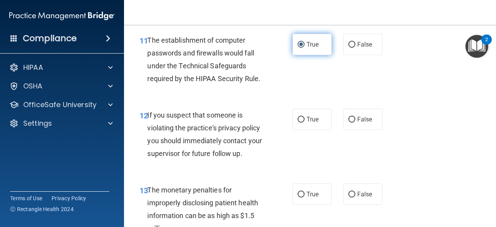
scroll to position [852, 0]
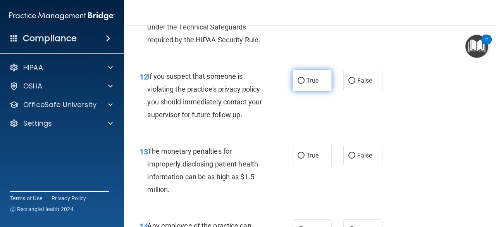
click at [297, 81] on input "True" at bounding box center [300, 81] width 7 height 6
radio input "true"
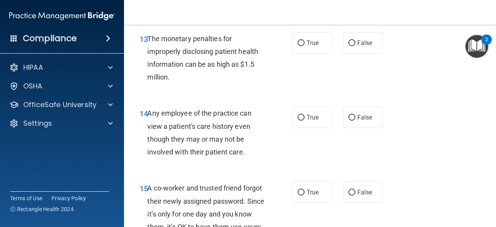
scroll to position [968, 0]
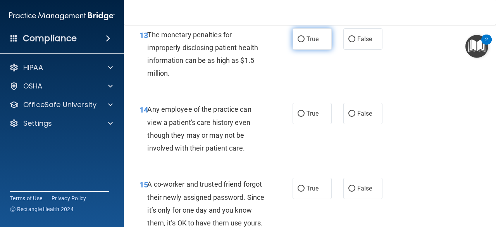
click at [298, 39] on input "True" at bounding box center [300, 39] width 7 height 6
radio input "true"
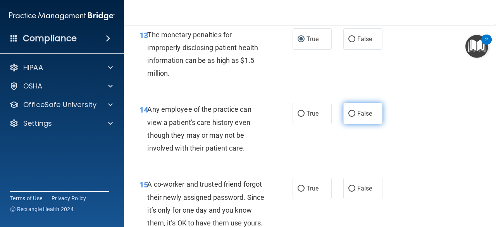
click at [348, 113] on input "False" at bounding box center [351, 114] width 7 height 6
radio input "true"
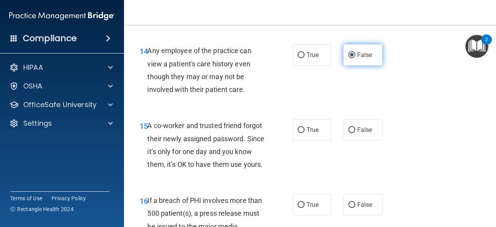
scroll to position [1045, 0]
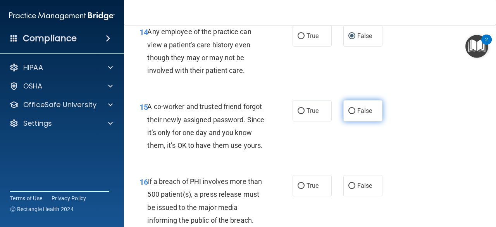
click at [348, 110] on input "False" at bounding box center [351, 111] width 7 height 6
radio input "true"
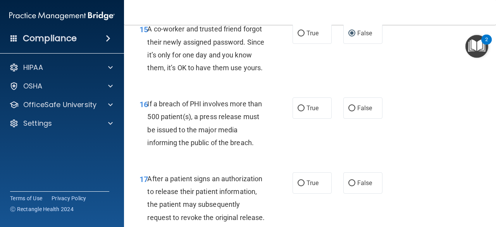
scroll to position [1162, 0]
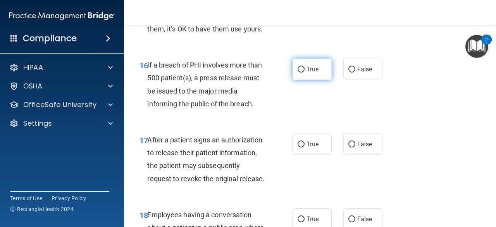
click at [297, 72] on input "True" at bounding box center [300, 70] width 7 height 6
radio input "true"
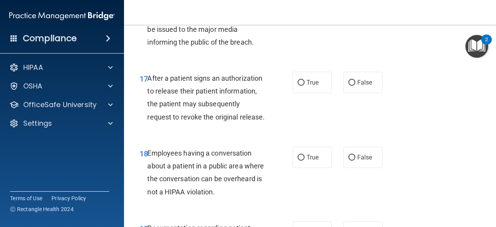
scroll to position [1239, 0]
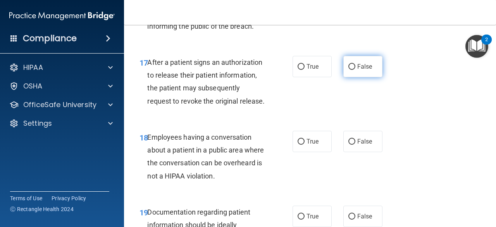
click at [348, 70] on input "False" at bounding box center [351, 67] width 7 height 6
radio input "true"
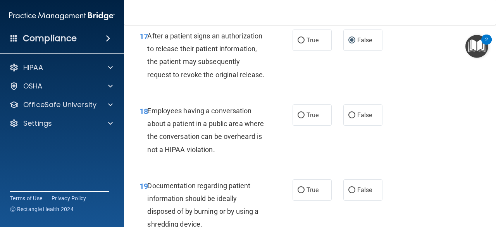
scroll to position [1317, 0]
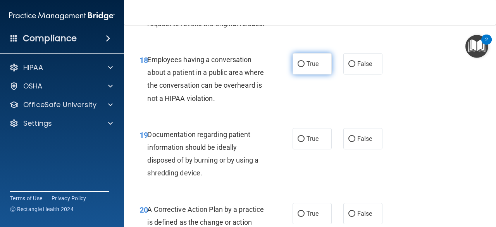
click at [298, 67] on input "True" at bounding box center [300, 64] width 7 height 6
radio input "true"
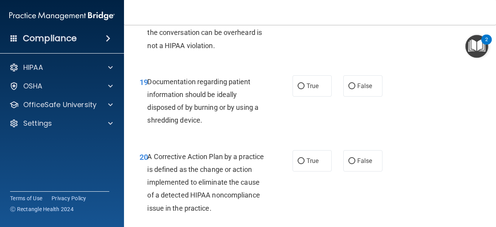
scroll to position [1394, 0]
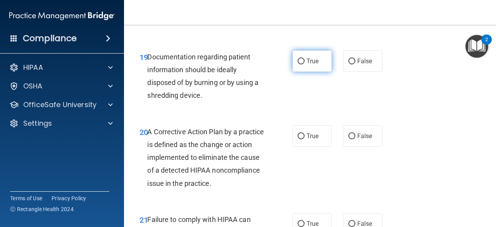
click at [299, 64] on input "True" at bounding box center [300, 61] width 7 height 6
radio input "true"
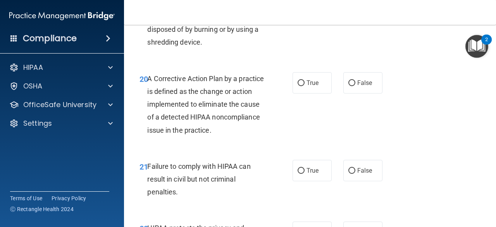
scroll to position [1471, 0]
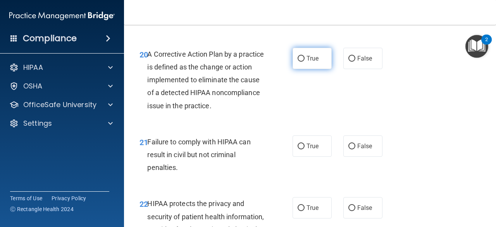
click at [301, 69] on label "True" at bounding box center [311, 58] width 39 height 21
click at [301, 62] on input "True" at bounding box center [300, 59] width 7 height 6
radio input "true"
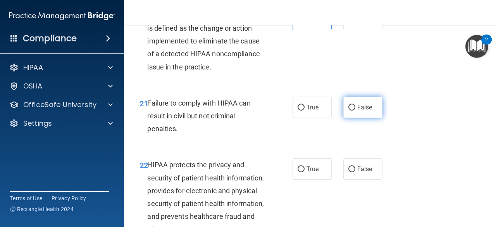
click at [348, 110] on input "False" at bounding box center [351, 108] width 7 height 6
radio input "true"
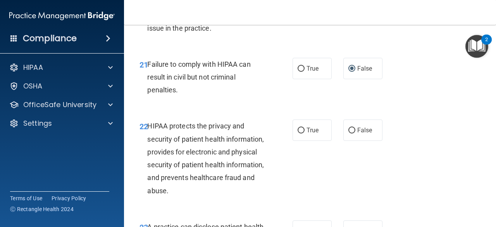
scroll to position [1588, 0]
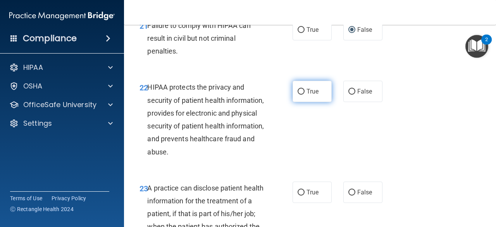
click at [300, 94] on input "True" at bounding box center [300, 92] width 7 height 6
radio input "true"
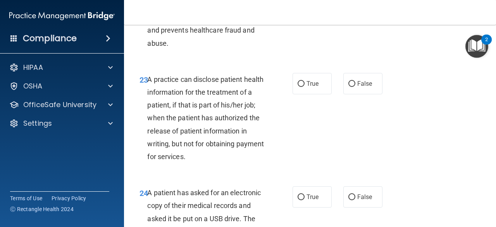
scroll to position [1704, 0]
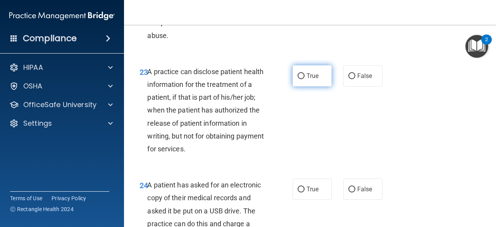
click at [298, 79] on input "True" at bounding box center [300, 76] width 7 height 6
radio input "true"
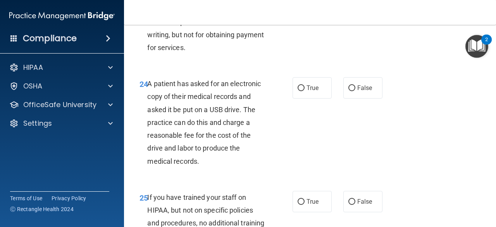
scroll to position [1820, 0]
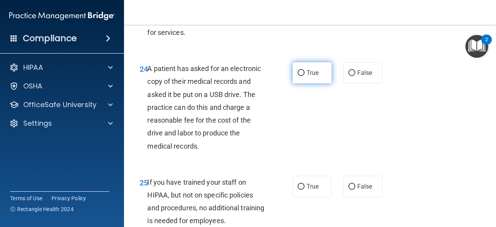
click at [297, 83] on label "True" at bounding box center [311, 72] width 39 height 21
click at [297, 76] on input "True" at bounding box center [300, 73] width 7 height 6
radio input "true"
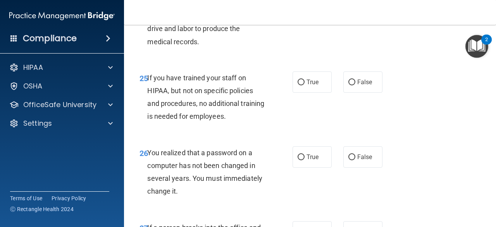
scroll to position [1936, 0]
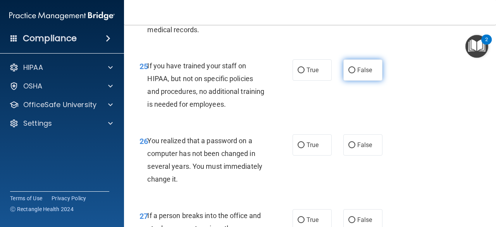
click at [348, 73] on input "False" at bounding box center [351, 70] width 7 height 6
radio input "true"
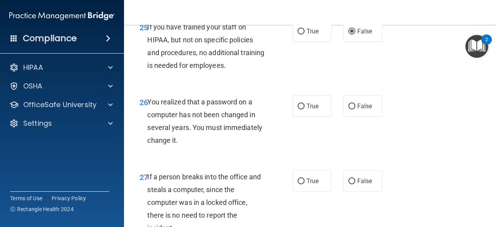
scroll to position [2013, 0]
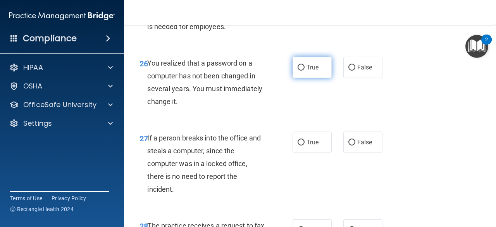
click at [300, 70] on input "True" at bounding box center [300, 68] width 7 height 6
radio input "true"
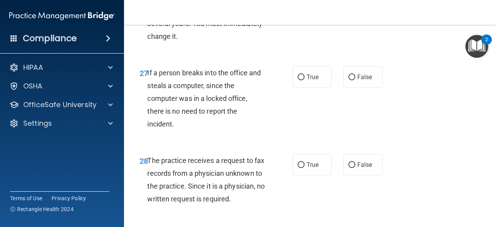
scroll to position [2091, 0]
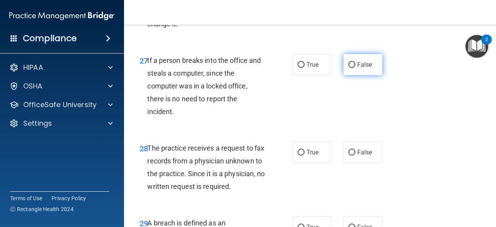
click at [344, 75] on label "False" at bounding box center [362, 64] width 39 height 21
click at [348, 68] on input "False" at bounding box center [351, 65] width 7 height 6
radio input "true"
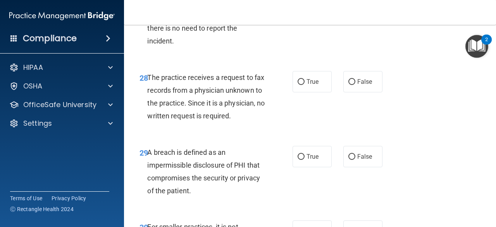
scroll to position [2207, 0]
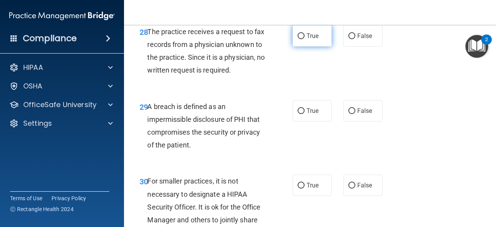
click at [298, 39] on input "True" at bounding box center [300, 36] width 7 height 6
radio input "true"
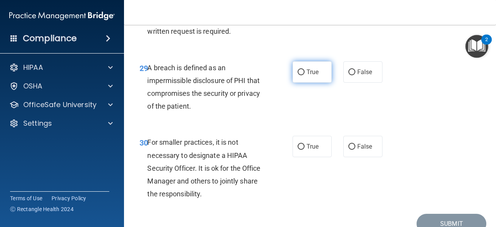
click at [297, 75] on input "True" at bounding box center [300, 72] width 7 height 6
radio input "true"
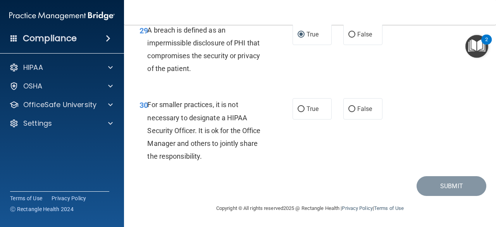
scroll to position [2322, 0]
click at [350, 108] on input "False" at bounding box center [351, 109] width 7 height 6
radio input "true"
click at [433, 185] on button "Submit" at bounding box center [451, 186] width 70 height 20
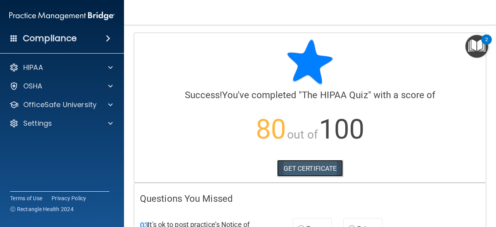
click at [308, 163] on link "GET CERTIFICATE" at bounding box center [310, 168] width 66 height 17
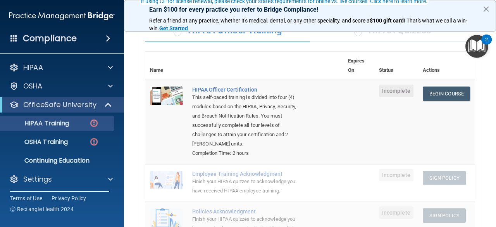
scroll to position [77, 0]
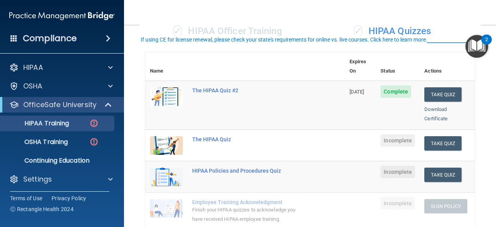
scroll to position [77, 0]
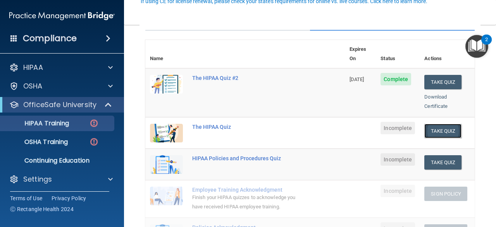
click at [437, 124] on button "Take Quiz" at bounding box center [442, 131] width 37 height 14
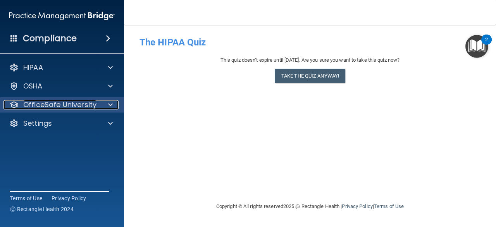
click at [63, 104] on p "OfficeSafe University" at bounding box center [59, 104] width 73 height 9
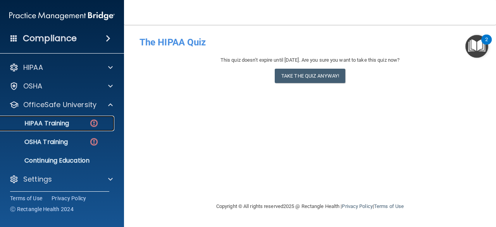
click at [59, 125] on p "HIPAA Training" at bounding box center [37, 123] width 64 height 8
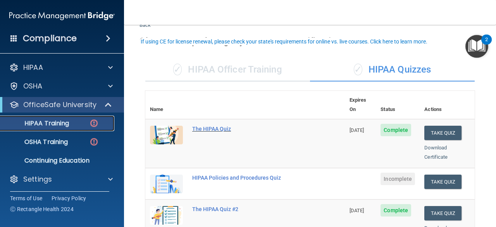
scroll to position [39, 0]
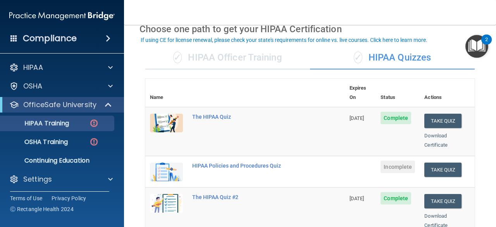
click at [393, 51] on div "✓ HIPAA Quizzes" at bounding box center [392, 57] width 165 height 23
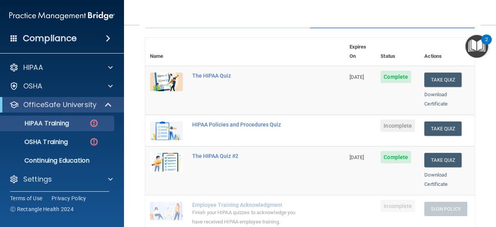
scroll to position [77, 0]
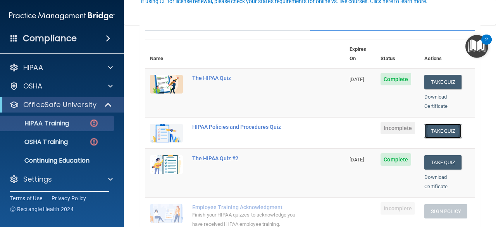
click at [438, 124] on button "Take Quiz" at bounding box center [442, 131] width 37 height 14
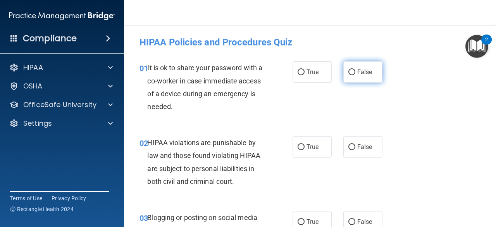
click at [348, 71] on input "False" at bounding box center [351, 72] width 7 height 6
radio input "true"
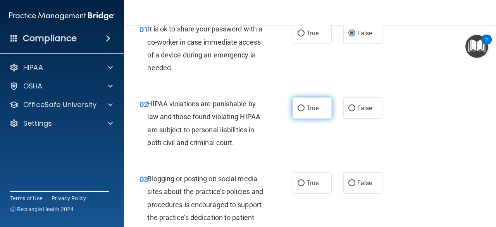
click at [298, 108] on input "True" at bounding box center [300, 108] width 7 height 6
radio input "true"
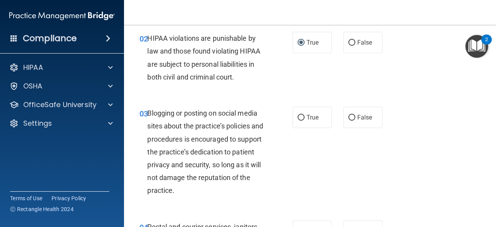
scroll to position [116, 0]
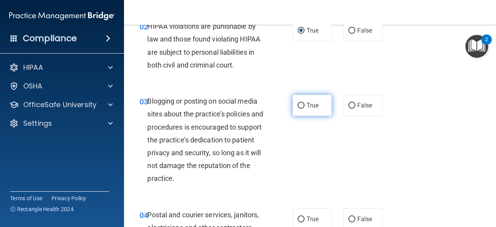
click at [297, 103] on input "True" at bounding box center [300, 106] width 7 height 6
radio input "true"
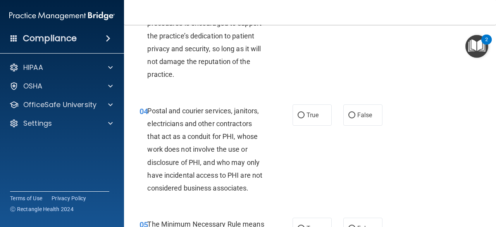
scroll to position [232, 0]
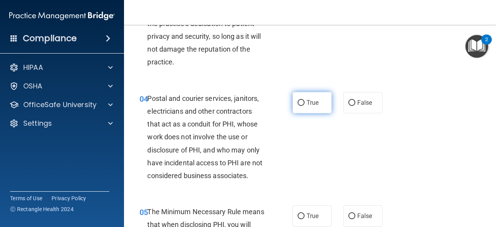
click at [300, 101] on input "True" at bounding box center [300, 103] width 7 height 6
radio input "true"
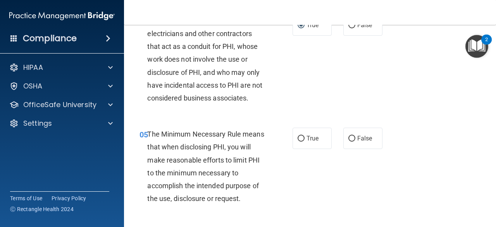
scroll to position [348, 0]
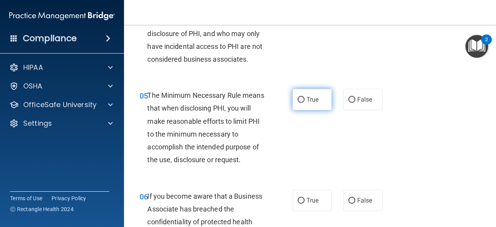
click at [297, 100] on input "True" at bounding box center [300, 100] width 7 height 6
radio input "true"
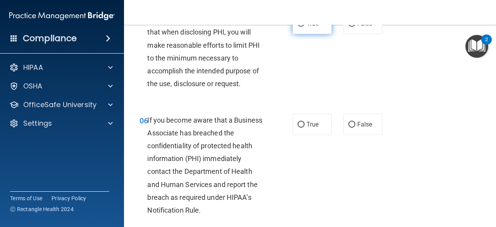
scroll to position [465, 0]
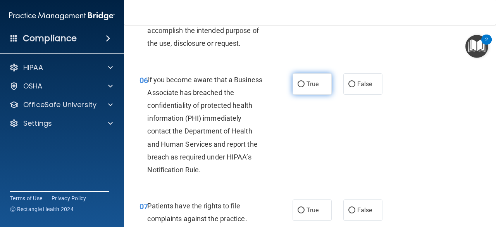
click at [299, 82] on input "True" at bounding box center [300, 84] width 7 height 6
radio input "true"
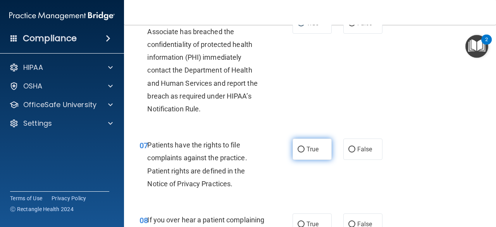
scroll to position [542, 0]
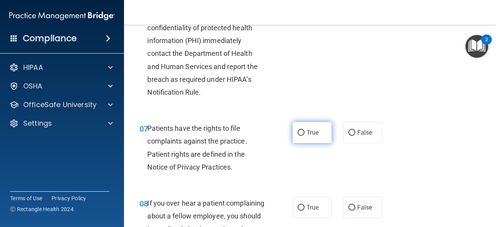
click at [297, 134] on input "True" at bounding box center [300, 133] width 7 height 6
radio input "true"
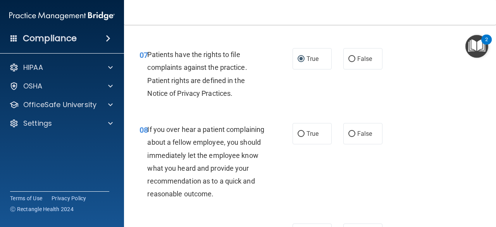
scroll to position [658, 0]
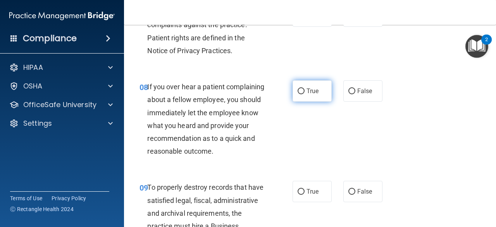
click at [297, 90] on input "True" at bounding box center [300, 91] width 7 height 6
radio input "true"
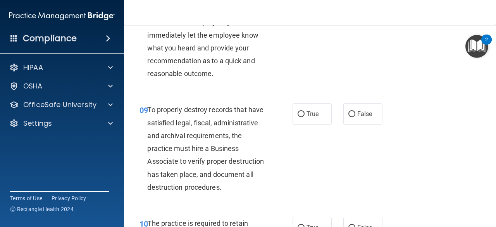
scroll to position [774, 0]
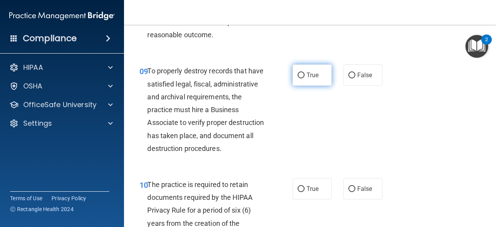
click at [298, 78] on input "True" at bounding box center [300, 75] width 7 height 6
radio input "true"
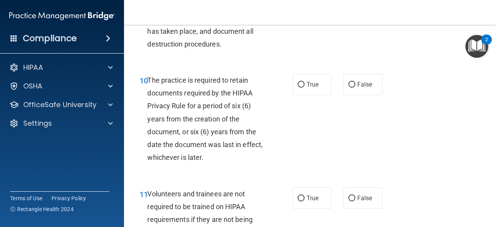
scroll to position [891, 0]
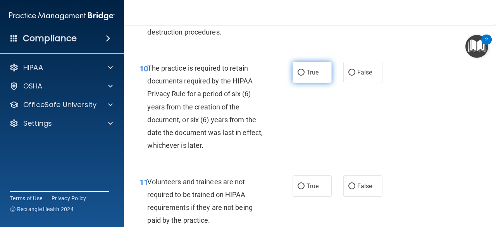
click at [299, 76] on input "True" at bounding box center [300, 73] width 7 height 6
radio input "true"
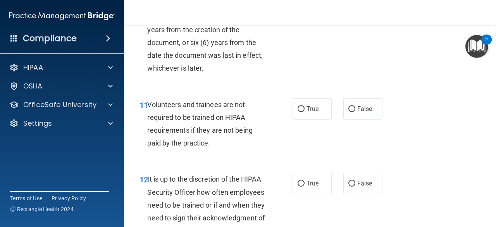
scroll to position [968, 0]
click at [348, 112] on input "False" at bounding box center [351, 109] width 7 height 6
radio input "true"
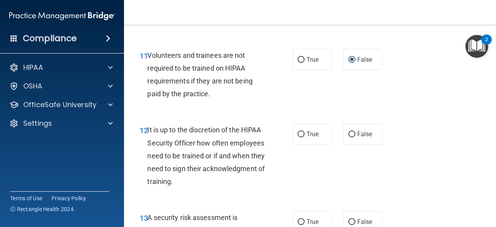
scroll to position [1045, 0]
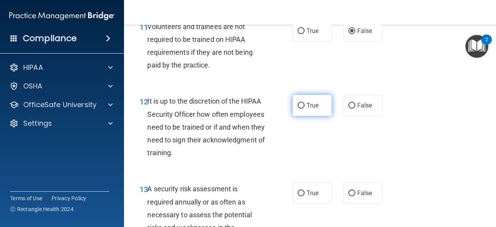
click at [297, 108] on input "True" at bounding box center [300, 106] width 7 height 6
radio input "true"
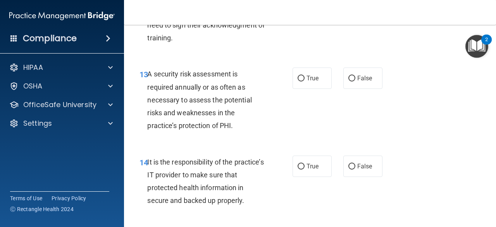
scroll to position [1162, 0]
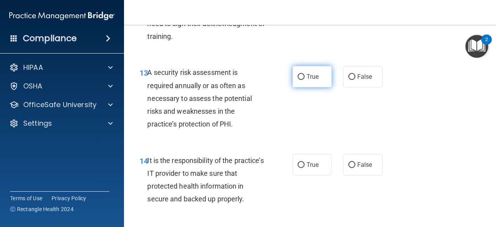
click at [297, 80] on input "True" at bounding box center [300, 77] width 7 height 6
radio input "true"
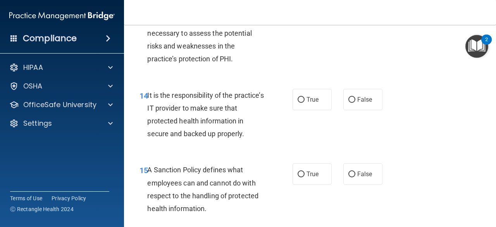
scroll to position [1239, 0]
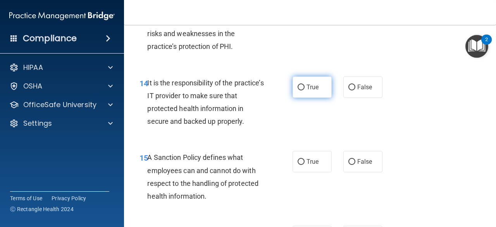
click at [298, 90] on input "True" at bounding box center [300, 87] width 7 height 6
radio input "true"
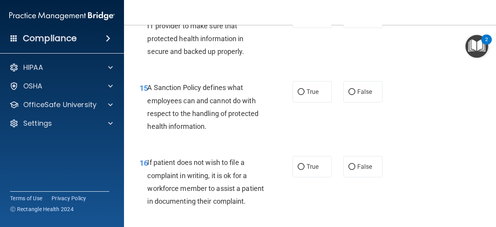
scroll to position [1317, 0]
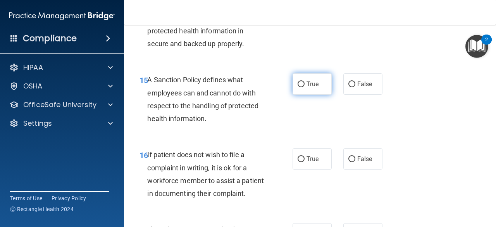
click at [298, 87] on input "True" at bounding box center [300, 84] width 7 height 6
radio input "true"
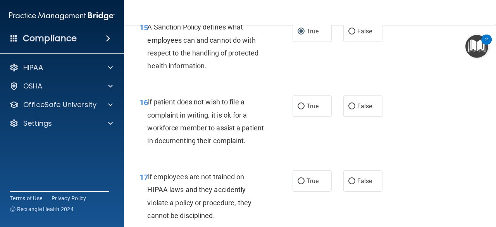
scroll to position [1394, 0]
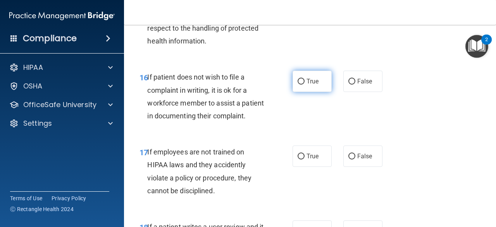
click at [298, 84] on input "True" at bounding box center [300, 82] width 7 height 6
radio input "true"
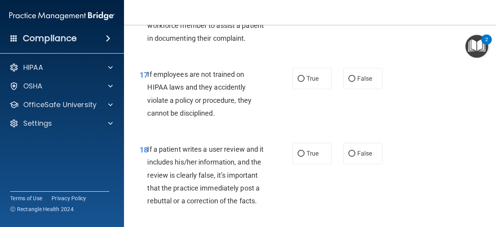
scroll to position [1510, 0]
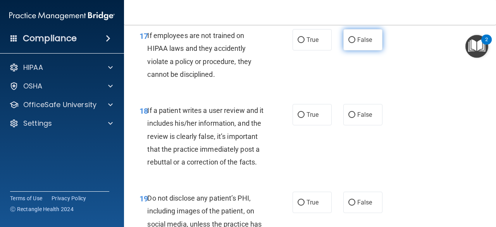
click at [350, 43] on input "False" at bounding box center [351, 40] width 7 height 6
radio input "true"
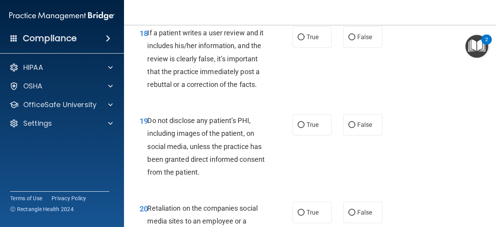
scroll to position [1626, 0]
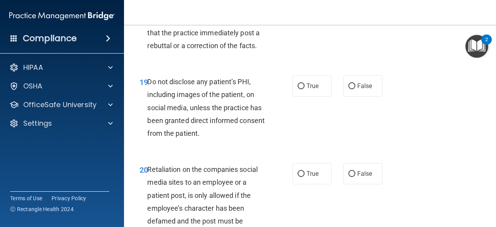
radio input "true"
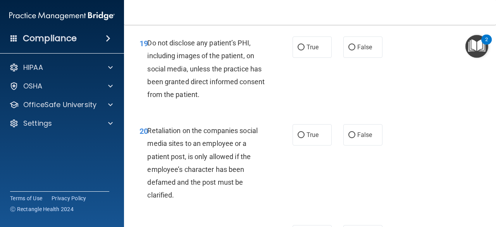
scroll to position [1704, 0]
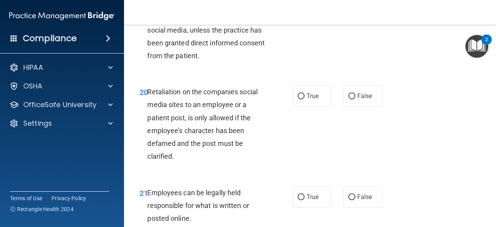
click at [298, 12] on input "True" at bounding box center [300, 9] width 7 height 6
radio input "true"
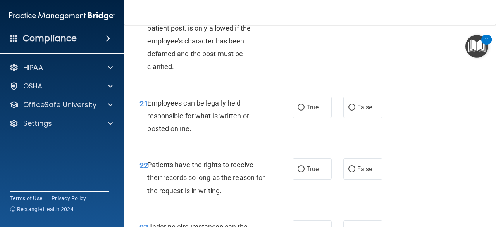
scroll to position [1781, 0]
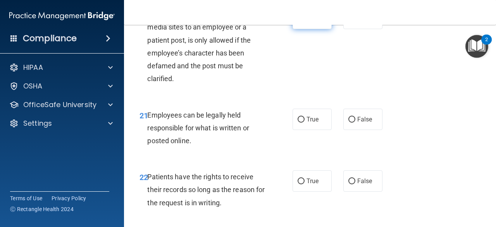
click at [297, 22] on input "True" at bounding box center [300, 19] width 7 height 6
radio input "true"
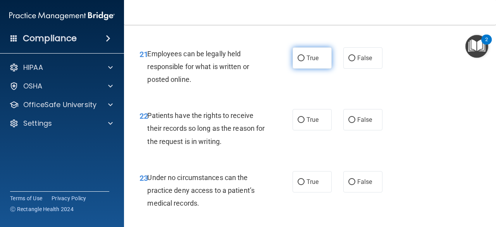
scroll to position [1859, 0]
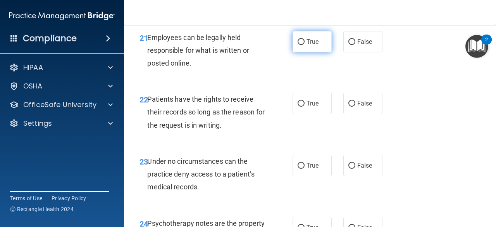
click at [299, 45] on input "True" at bounding box center [300, 42] width 7 height 6
radio input "true"
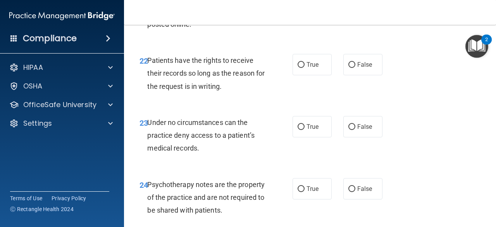
scroll to position [1936, 0]
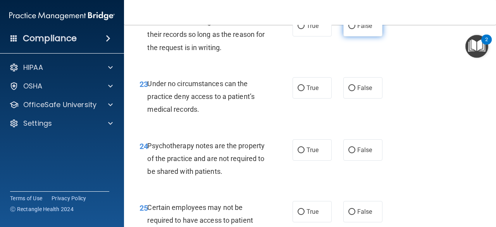
click at [348, 29] on input "False" at bounding box center [351, 26] width 7 height 6
radio input "true"
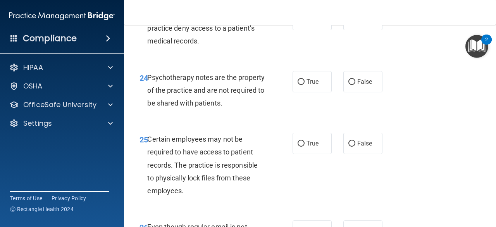
scroll to position [2013, 0]
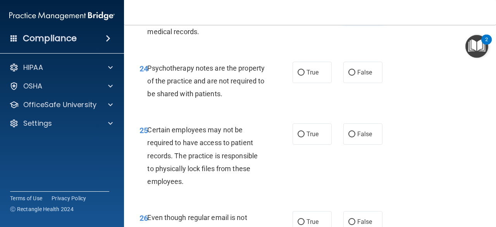
click at [348, 14] on input "False" at bounding box center [351, 11] width 7 height 6
radio input "true"
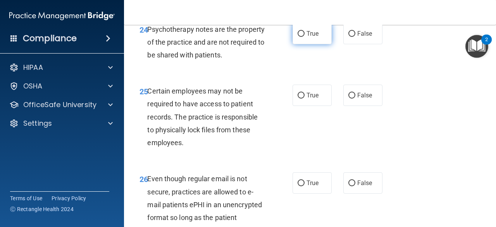
click at [297, 37] on input "True" at bounding box center [300, 34] width 7 height 6
radio input "true"
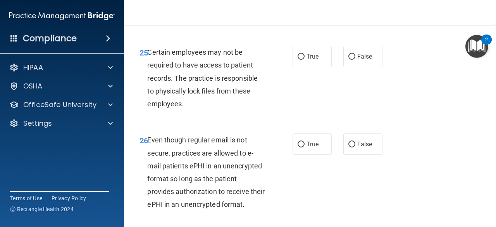
scroll to position [2130, 0]
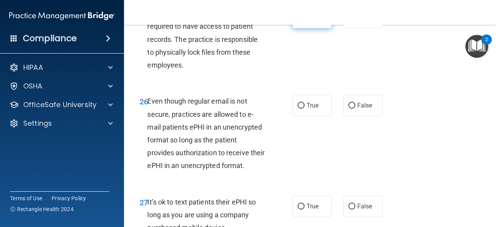
click at [297, 21] on input "True" at bounding box center [300, 18] width 7 height 6
radio input "true"
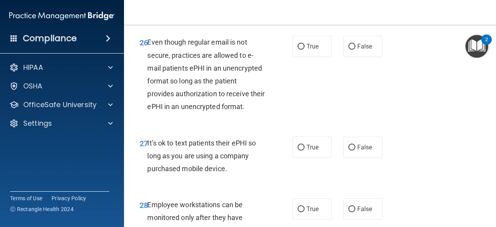
scroll to position [2207, 0]
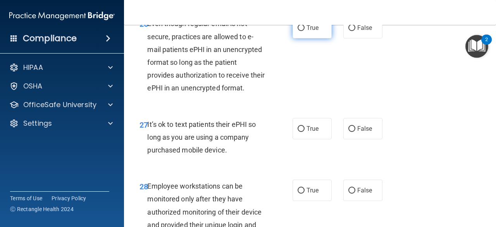
click at [301, 38] on label "True" at bounding box center [311, 27] width 39 height 21
click at [301, 31] on input "True" at bounding box center [300, 28] width 7 height 6
radio input "true"
click at [344, 38] on label "False" at bounding box center [362, 27] width 39 height 21
click at [348, 31] on input "False" at bounding box center [351, 28] width 7 height 6
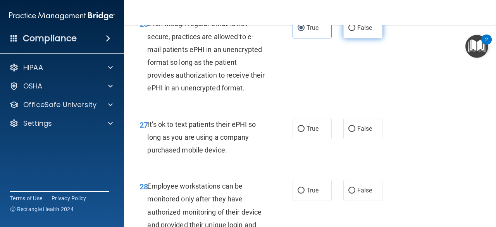
radio input "true"
click at [298, 31] on input "True" at bounding box center [300, 28] width 7 height 6
radio input "true"
radio input "false"
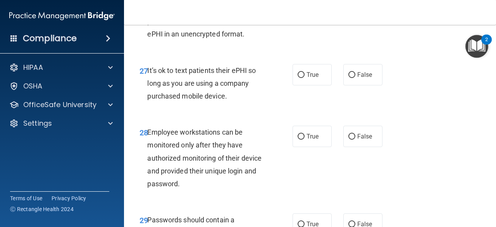
scroll to position [2285, 0]
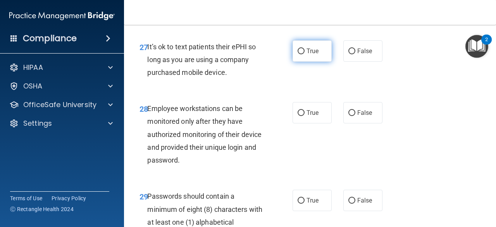
click at [299, 54] on input "True" at bounding box center [300, 51] width 7 height 6
radio input "true"
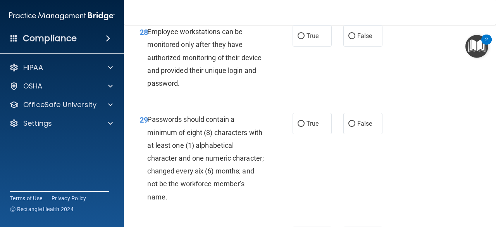
scroll to position [2362, 0]
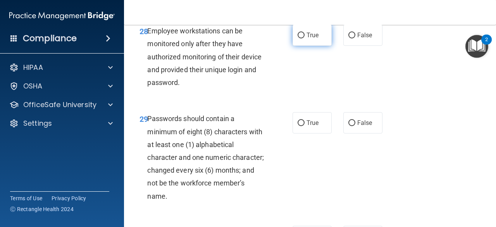
click at [299, 38] on input "True" at bounding box center [300, 36] width 7 height 6
radio input "true"
click at [348, 38] on input "False" at bounding box center [351, 36] width 7 height 6
radio input "true"
radio input "false"
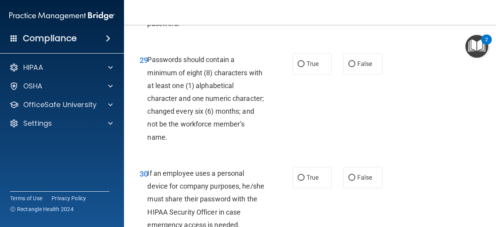
scroll to position [2439, 0]
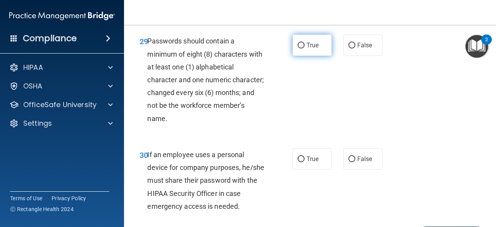
click at [297, 48] on input "True" at bounding box center [300, 46] width 7 height 6
radio input "true"
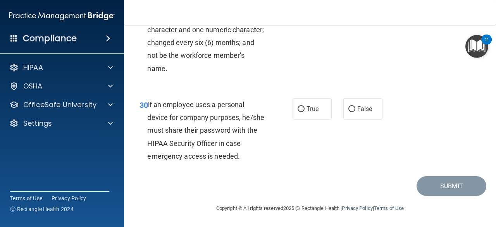
scroll to position [2517, 0]
click at [349, 119] on label "False" at bounding box center [362, 108] width 39 height 21
click at [349, 112] on input "False" at bounding box center [351, 109] width 7 height 6
radio input "true"
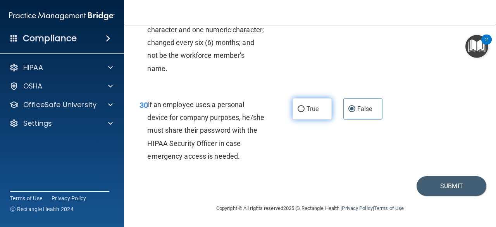
click at [297, 112] on input "True" at bounding box center [300, 109] width 7 height 6
radio input "true"
radio input "false"
click at [456, 196] on button "Submit" at bounding box center [451, 186] width 70 height 20
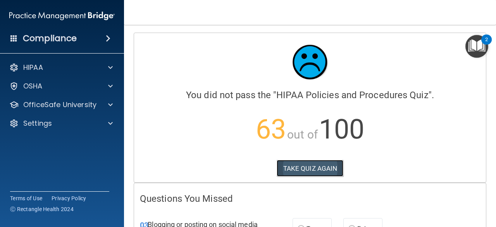
click at [316, 166] on button "TAKE QUIZ AGAIN" at bounding box center [309, 168] width 67 height 17
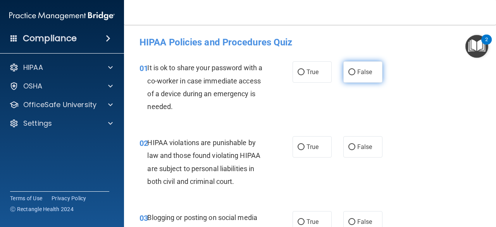
click at [348, 72] on input "False" at bounding box center [351, 72] width 7 height 6
radio input "true"
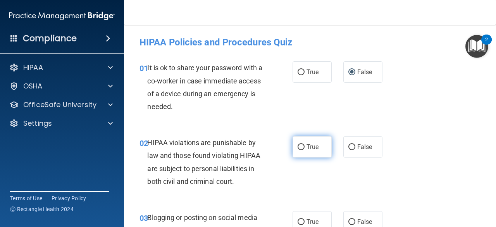
click at [298, 147] on input "True" at bounding box center [300, 147] width 7 height 6
radio input "true"
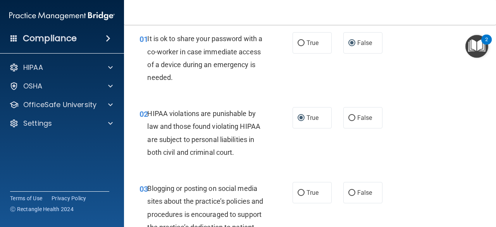
scroll to position [77, 0]
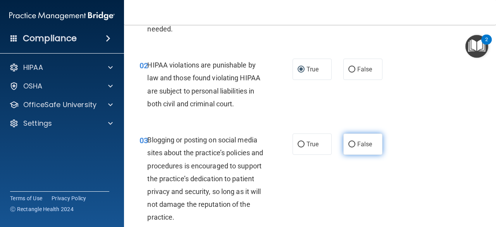
click at [348, 142] on input "False" at bounding box center [351, 144] width 7 height 6
radio input "true"
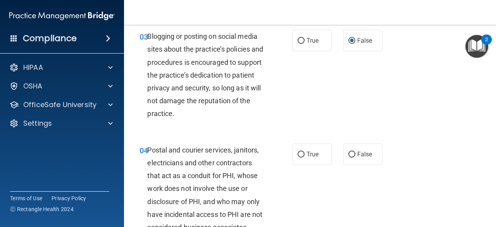
scroll to position [194, 0]
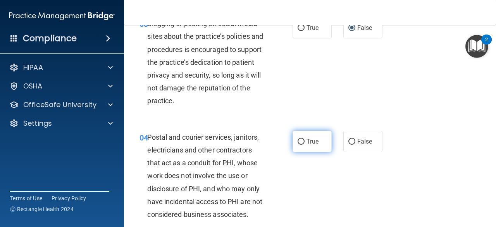
click at [300, 139] on input "True" at bounding box center [300, 142] width 7 height 6
radio input "true"
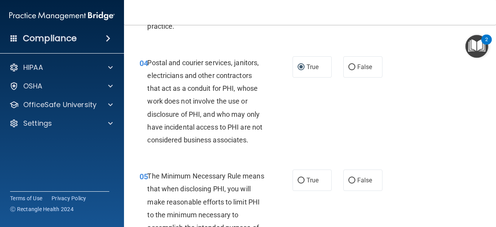
scroll to position [271, 0]
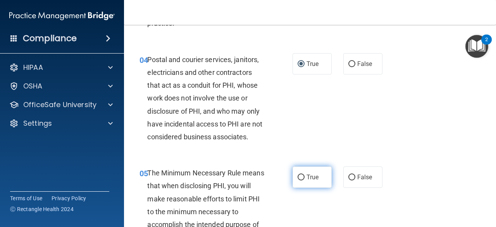
click at [297, 176] on input "True" at bounding box center [300, 177] width 7 height 6
radio input "true"
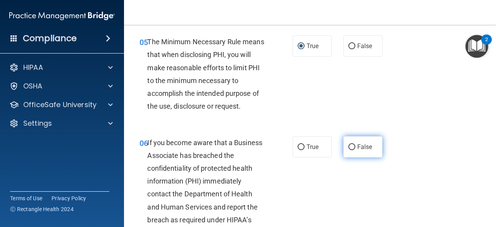
scroll to position [387, 0]
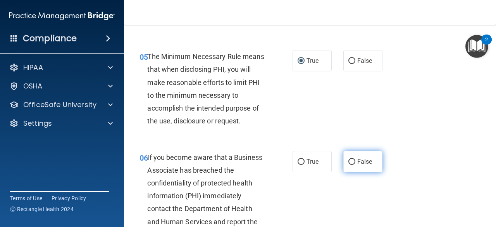
click at [350, 161] on input "False" at bounding box center [351, 162] width 7 height 6
radio input "true"
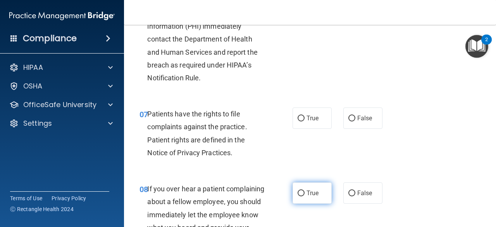
scroll to position [581, 0]
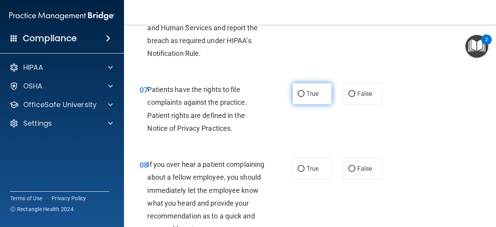
click at [298, 91] on input "True" at bounding box center [300, 94] width 7 height 6
radio input "true"
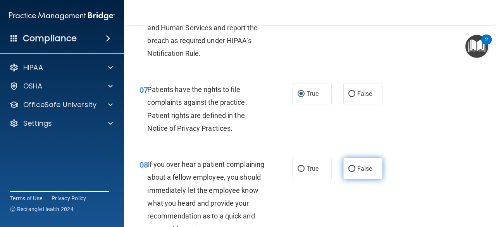
click at [348, 166] on input "False" at bounding box center [351, 169] width 7 height 6
radio input "true"
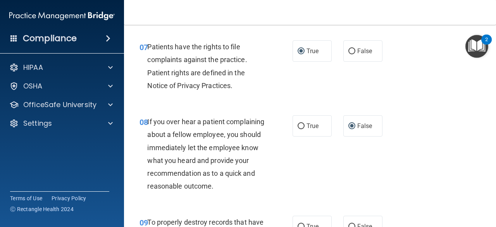
scroll to position [697, 0]
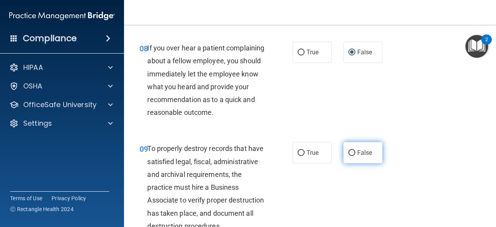
click at [348, 156] on input "False" at bounding box center [351, 153] width 7 height 6
radio input "true"
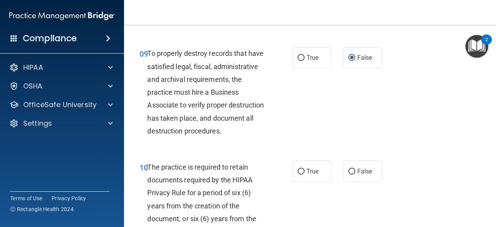
scroll to position [813, 0]
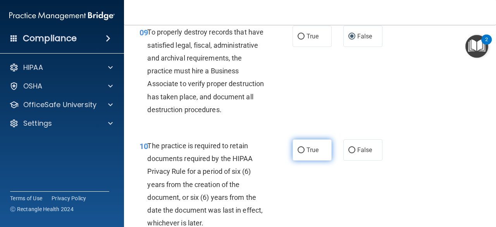
click at [297, 153] on input "True" at bounding box center [300, 150] width 7 height 6
radio input "true"
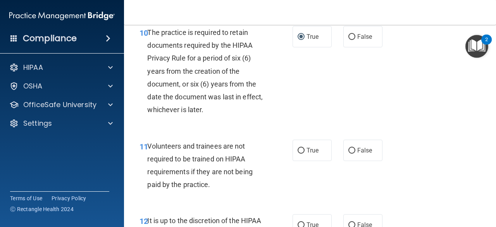
scroll to position [929, 0]
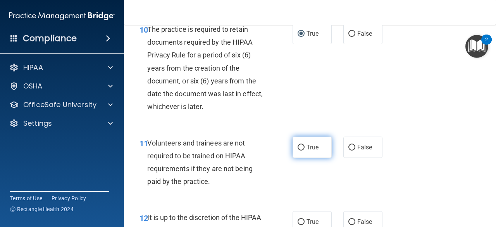
click at [298, 150] on input "True" at bounding box center [300, 147] width 7 height 6
radio input "true"
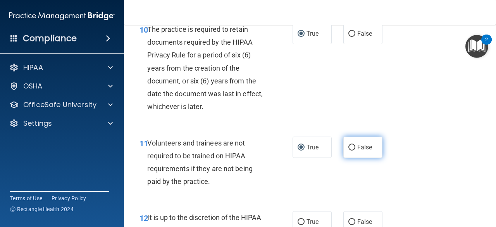
click at [350, 150] on input "False" at bounding box center [351, 147] width 7 height 6
radio input "true"
radio input "false"
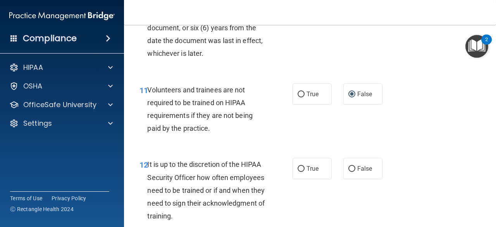
scroll to position [1007, 0]
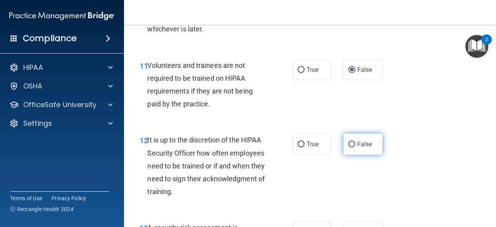
click at [348, 147] on input "False" at bounding box center [351, 144] width 7 height 6
radio input "true"
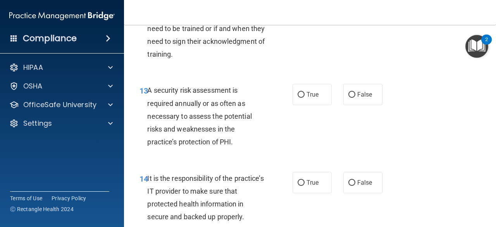
scroll to position [1162, 0]
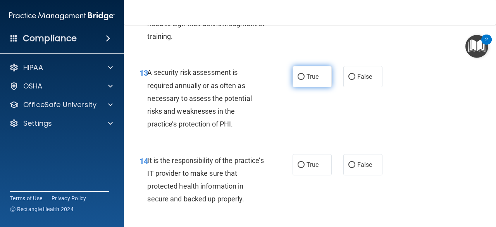
click at [297, 80] on input "True" at bounding box center [300, 77] width 7 height 6
radio input "true"
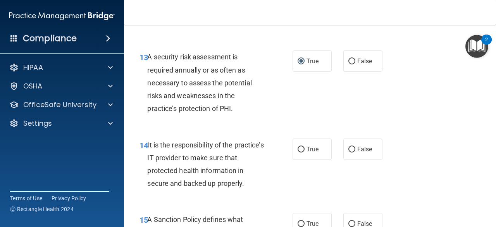
scroll to position [1200, 0]
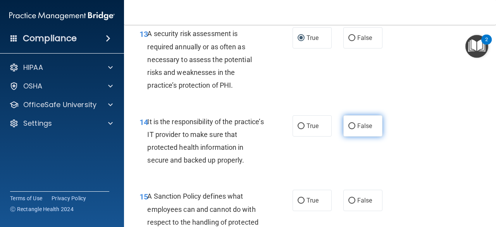
click at [348, 129] on input "False" at bounding box center [351, 126] width 7 height 6
radio input "true"
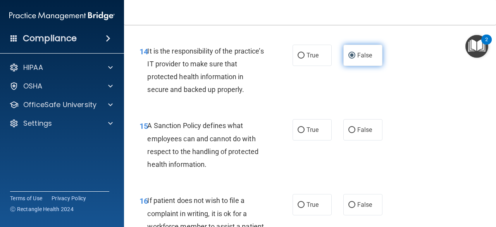
scroll to position [1278, 0]
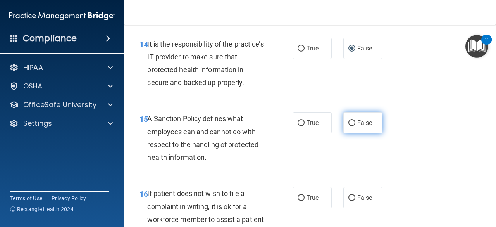
click at [348, 126] on input "False" at bounding box center [351, 123] width 7 height 6
radio input "true"
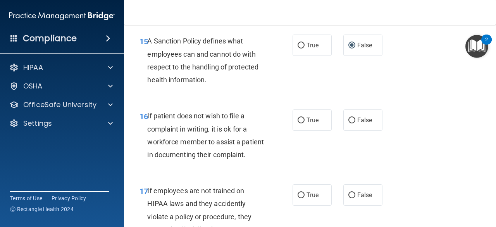
scroll to position [1394, 0]
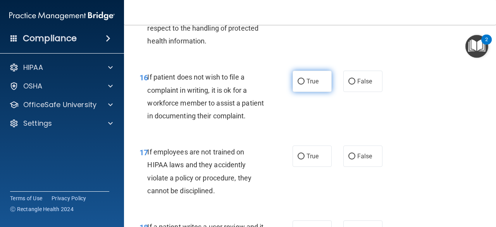
click at [297, 84] on input "True" at bounding box center [300, 82] width 7 height 6
radio input "true"
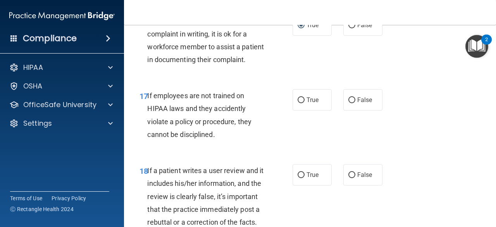
scroll to position [1471, 0]
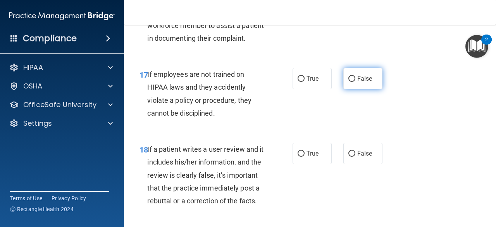
click at [348, 82] on input "False" at bounding box center [351, 79] width 7 height 6
radio input "true"
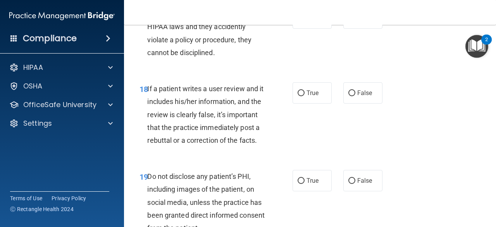
scroll to position [1549, 0]
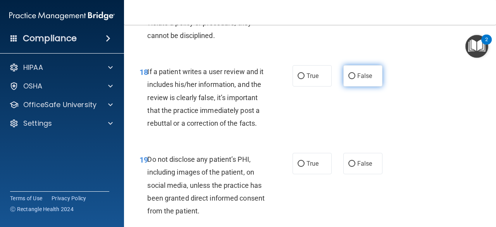
click at [349, 79] on input "False" at bounding box center [351, 76] width 7 height 6
radio input "true"
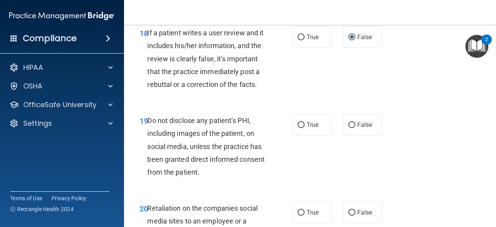
scroll to position [1626, 0]
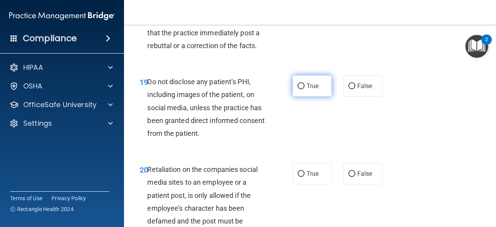
click at [299, 89] on input "True" at bounding box center [300, 86] width 7 height 6
radio input "true"
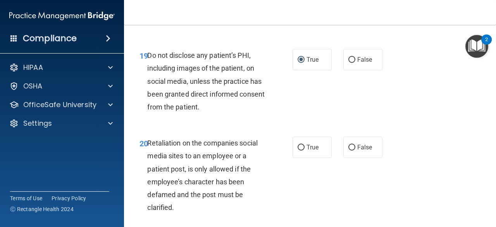
scroll to position [1704, 0]
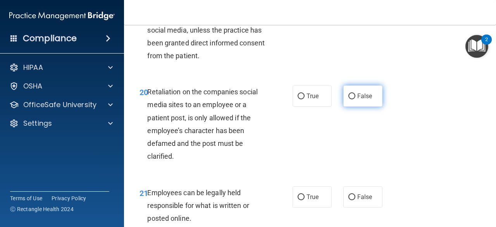
click at [348, 99] on input "False" at bounding box center [351, 96] width 7 height 6
radio input "true"
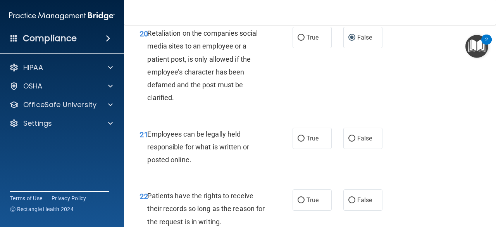
scroll to position [1781, 0]
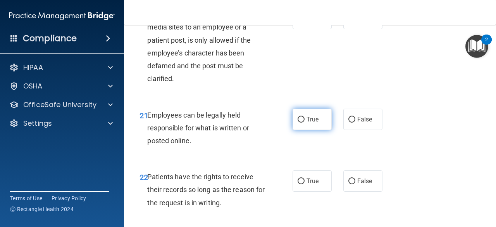
click at [298, 122] on input "True" at bounding box center [300, 120] width 7 height 6
radio input "true"
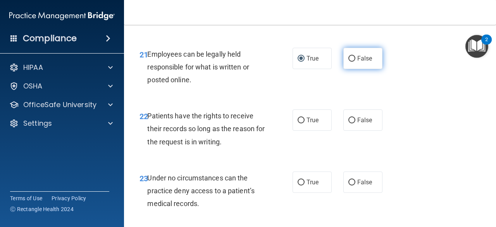
scroll to position [1859, 0]
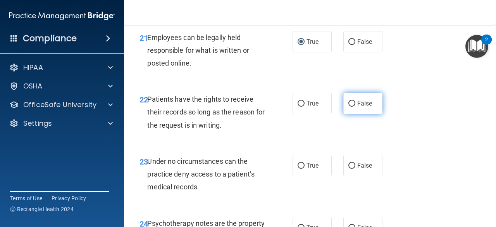
click at [350, 106] on input "False" at bounding box center [351, 104] width 7 height 6
radio input "true"
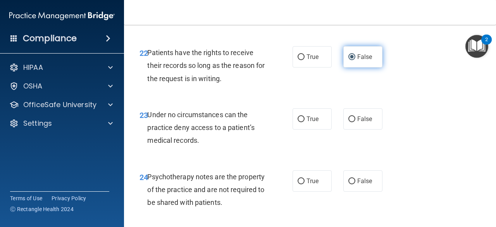
scroll to position [1936, 0]
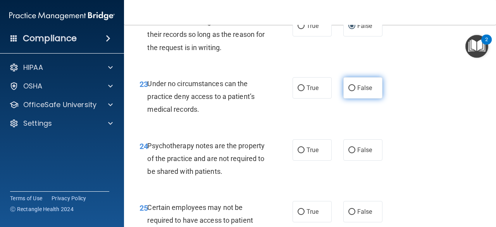
click at [348, 91] on input "False" at bounding box center [351, 88] width 7 height 6
radio input "true"
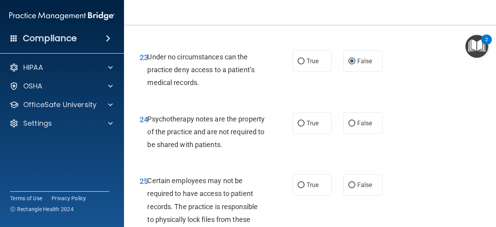
scroll to position [1975, 0]
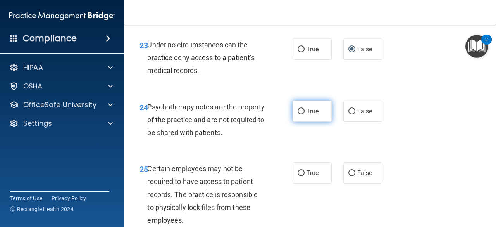
click at [299, 114] on input "True" at bounding box center [300, 111] width 7 height 6
radio input "true"
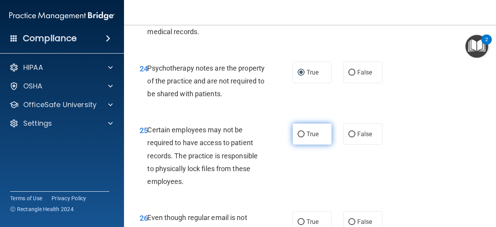
click at [297, 137] on input "True" at bounding box center [300, 134] width 7 height 6
radio input "true"
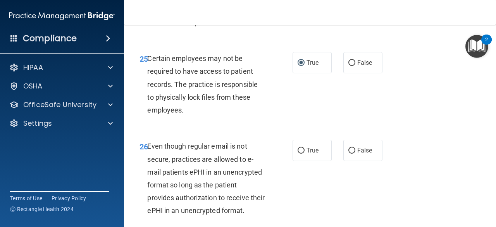
scroll to position [2091, 0]
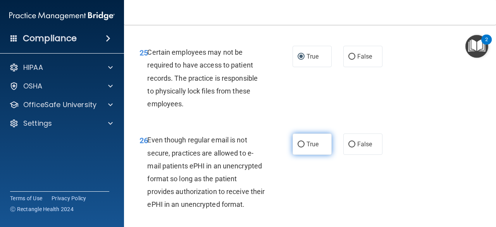
click at [298, 147] on input "True" at bounding box center [300, 144] width 7 height 6
radio input "true"
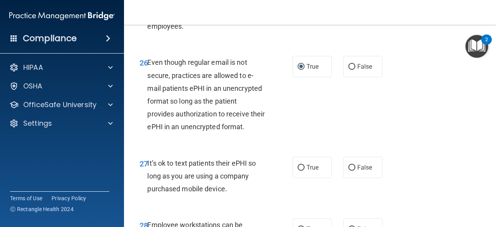
scroll to position [2246, 0]
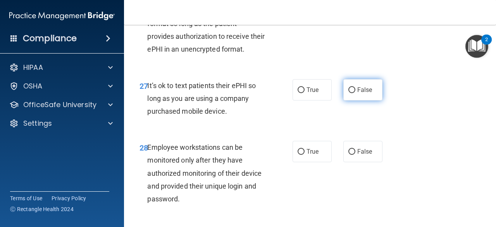
click at [348, 93] on input "False" at bounding box center [351, 90] width 7 height 6
radio input "true"
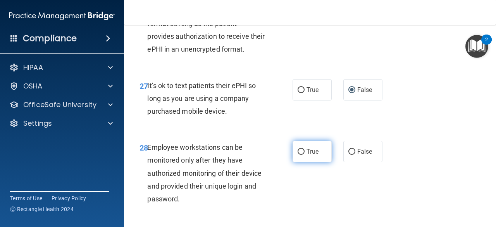
click at [297, 154] on input "True" at bounding box center [300, 152] width 7 height 6
radio input "true"
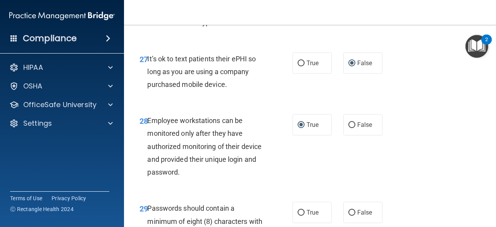
scroll to position [2285, 0]
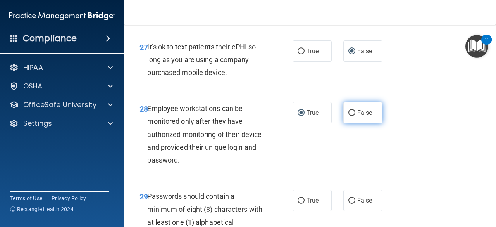
click at [350, 123] on label "False" at bounding box center [362, 112] width 39 height 21
click at [350, 116] on input "False" at bounding box center [351, 113] width 7 height 6
radio input "true"
radio input "false"
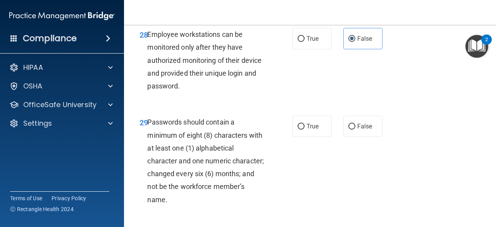
scroll to position [2362, 0]
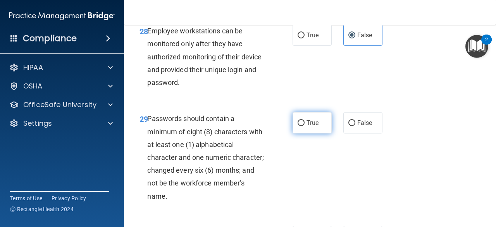
click at [297, 126] on input "True" at bounding box center [300, 123] width 7 height 6
radio input "true"
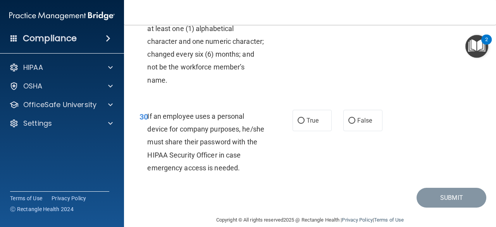
scroll to position [2478, 0]
click at [348, 123] on input "False" at bounding box center [351, 120] width 7 height 6
radio input "true"
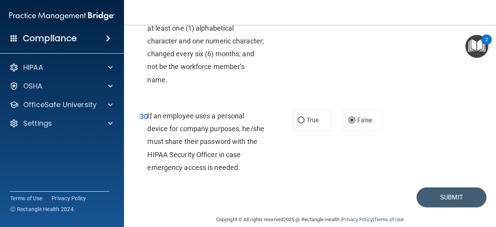
scroll to position [2540, 0]
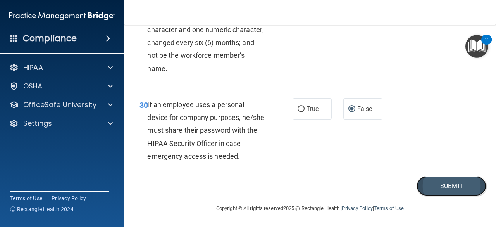
click at [448, 183] on button "Submit" at bounding box center [451, 186] width 70 height 20
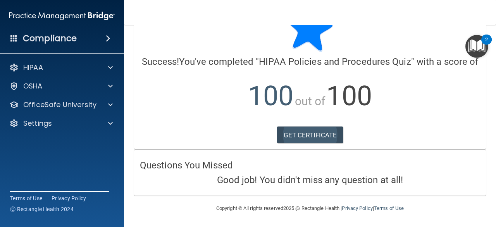
scroll to position [43, 0]
click at [308, 134] on link "GET CERTIFICATE" at bounding box center [310, 134] width 66 height 17
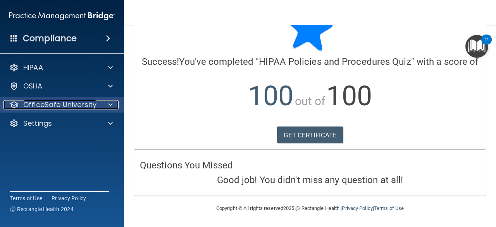
click at [88, 103] on p "OfficeSafe University" at bounding box center [59, 104] width 73 height 9
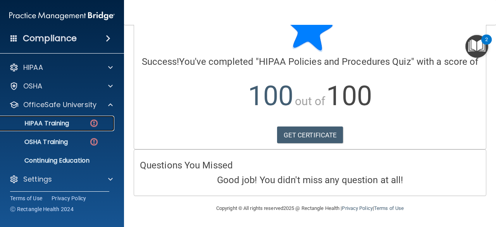
click at [71, 120] on div "HIPAA Training" at bounding box center [58, 123] width 106 height 8
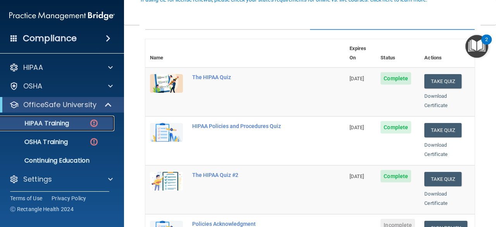
scroll to position [194, 0]
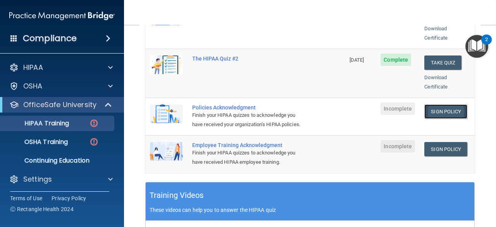
click at [436, 104] on link "Sign Policy" at bounding box center [445, 111] width 43 height 14
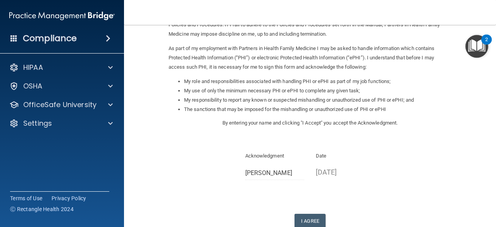
scroll to position [116, 0]
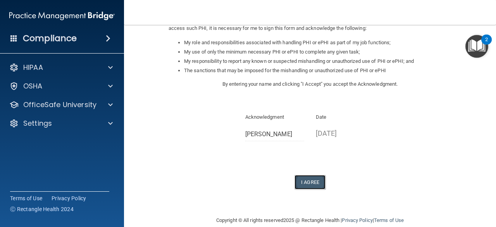
click at [316, 180] on button "I Agree" at bounding box center [309, 182] width 31 height 14
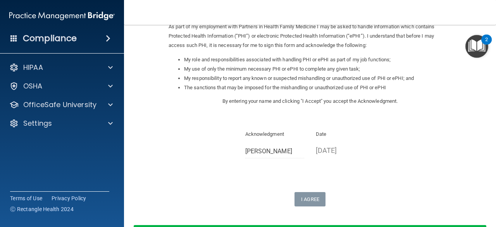
scroll to position [0, 0]
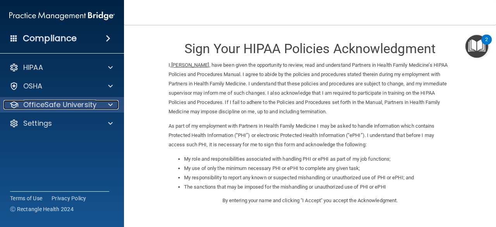
click at [62, 108] on p "OfficeSafe University" at bounding box center [59, 104] width 73 height 9
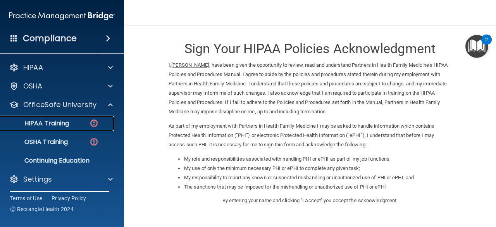
click at [62, 124] on p "HIPAA Training" at bounding box center [37, 123] width 64 height 8
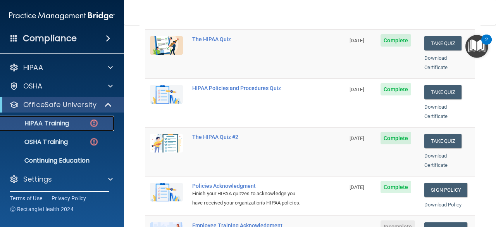
scroll to position [232, 0]
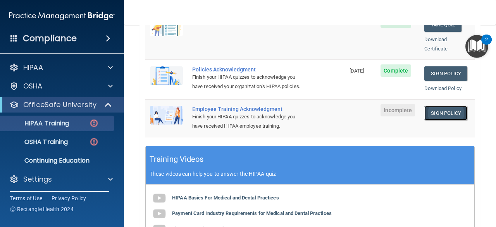
click at [424, 110] on link "Sign Policy" at bounding box center [445, 113] width 43 height 14
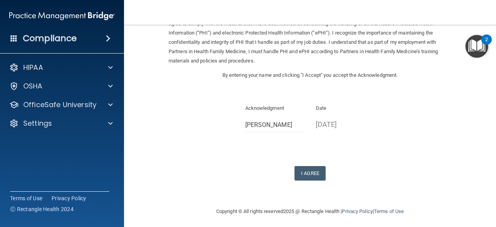
scroll to position [53, 0]
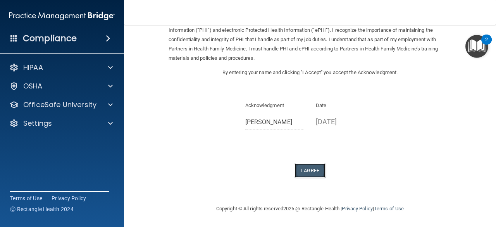
click at [321, 169] on button "I Agree" at bounding box center [309, 170] width 31 height 14
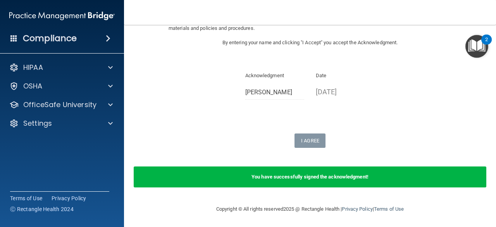
scroll to position [84, 0]
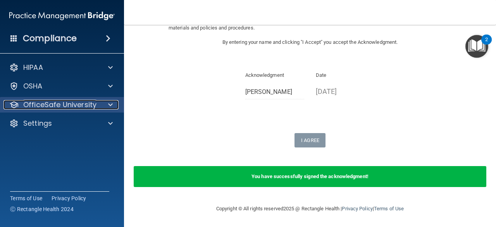
click at [74, 102] on p "OfficeSafe University" at bounding box center [59, 104] width 73 height 9
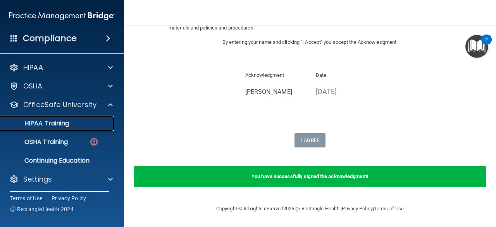
click at [70, 126] on div "HIPAA Training" at bounding box center [58, 123] width 106 height 8
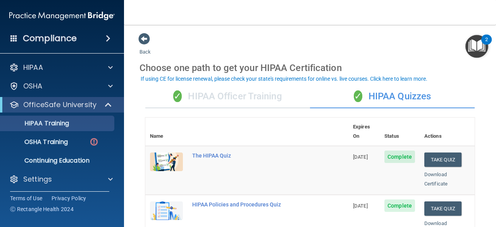
click at [249, 96] on div "✓ HIPAA Officer Training" at bounding box center [227, 96] width 165 height 23
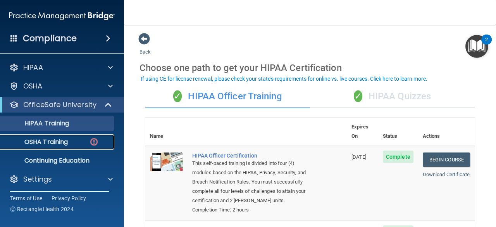
click at [86, 139] on div "OSHA Training" at bounding box center [58, 142] width 106 height 8
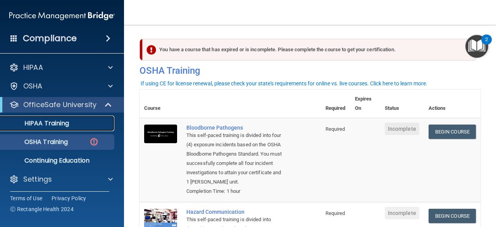
click at [60, 122] on p "HIPAA Training" at bounding box center [37, 123] width 64 height 8
